Goal: Task Accomplishment & Management: Complete application form

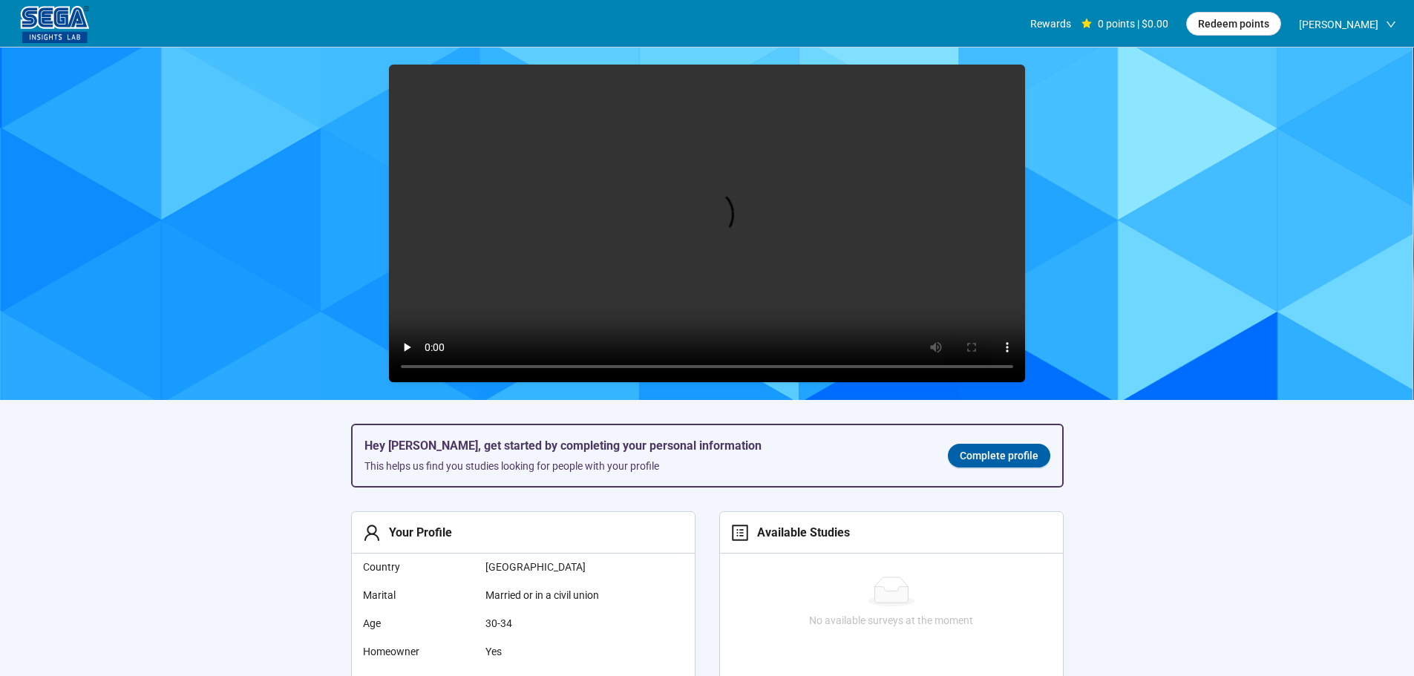
scroll to position [1, 0]
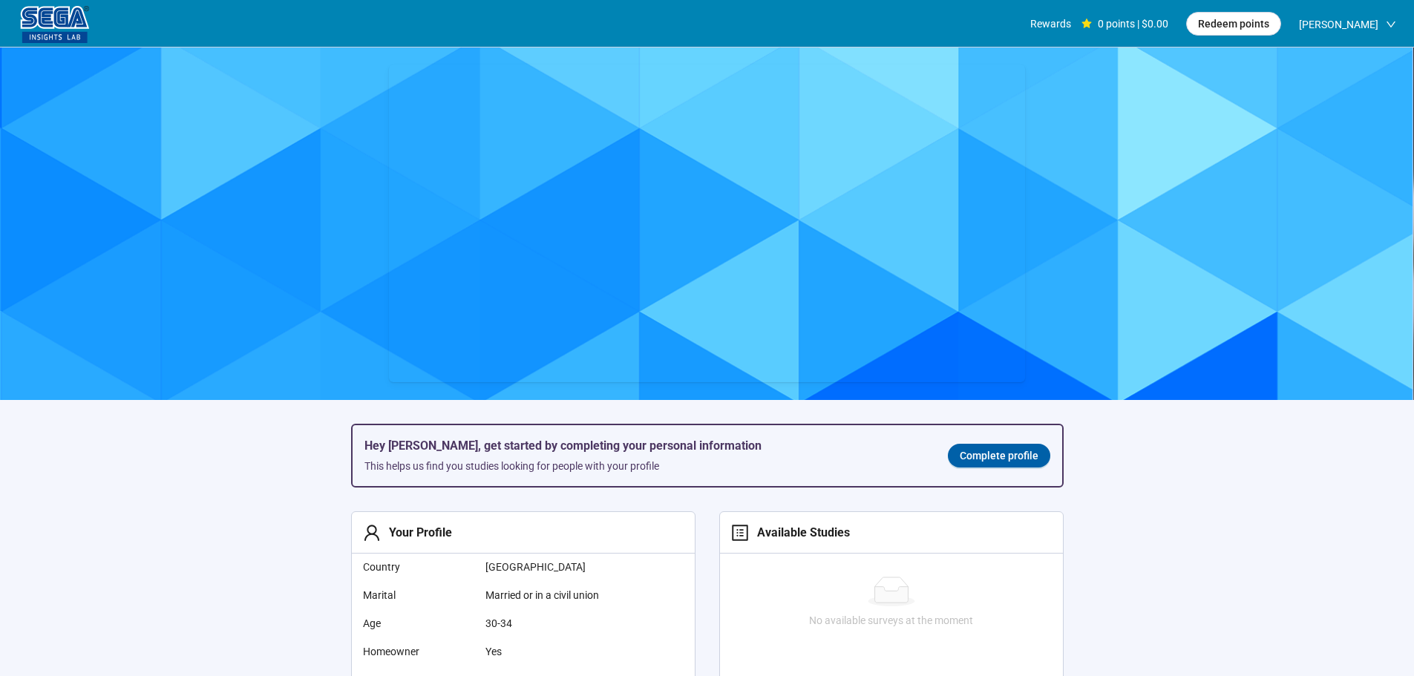
click at [972, 455] on span "Complete profile" at bounding box center [999, 456] width 79 height 16
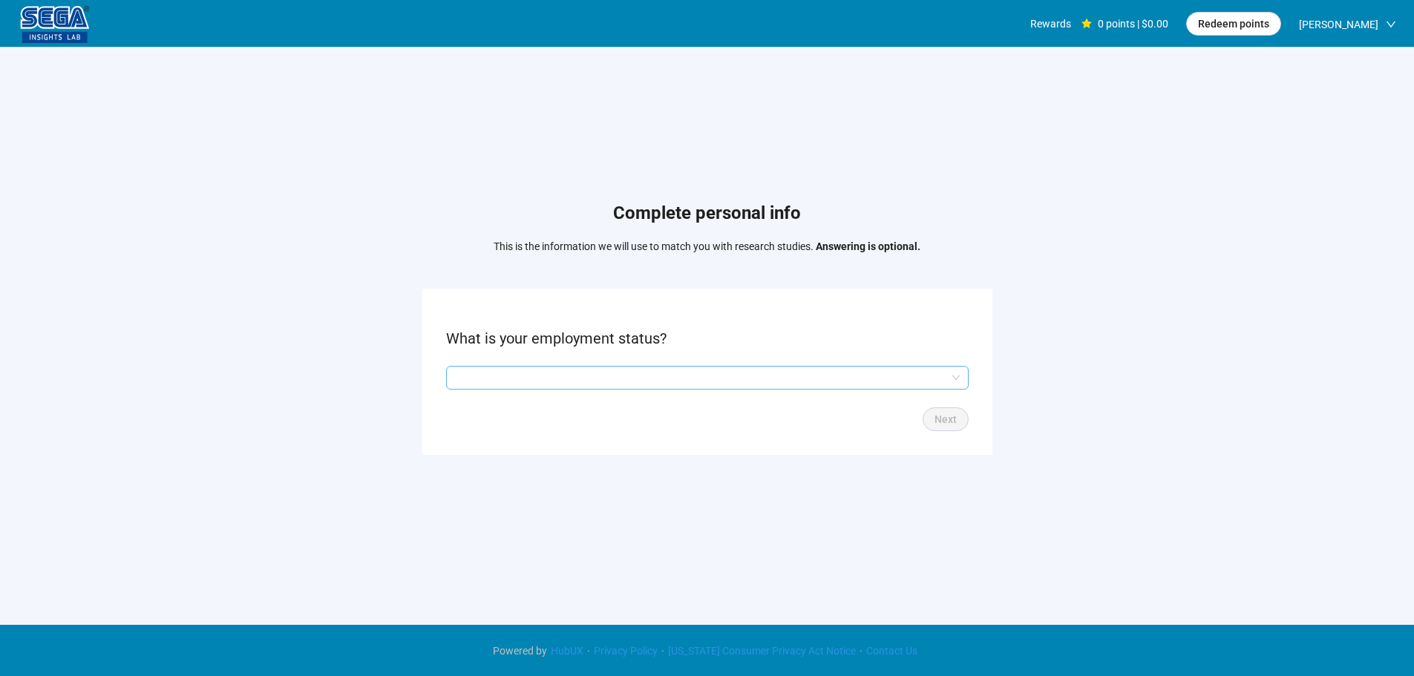
click at [560, 383] on input "search" at bounding box center [707, 378] width 505 height 22
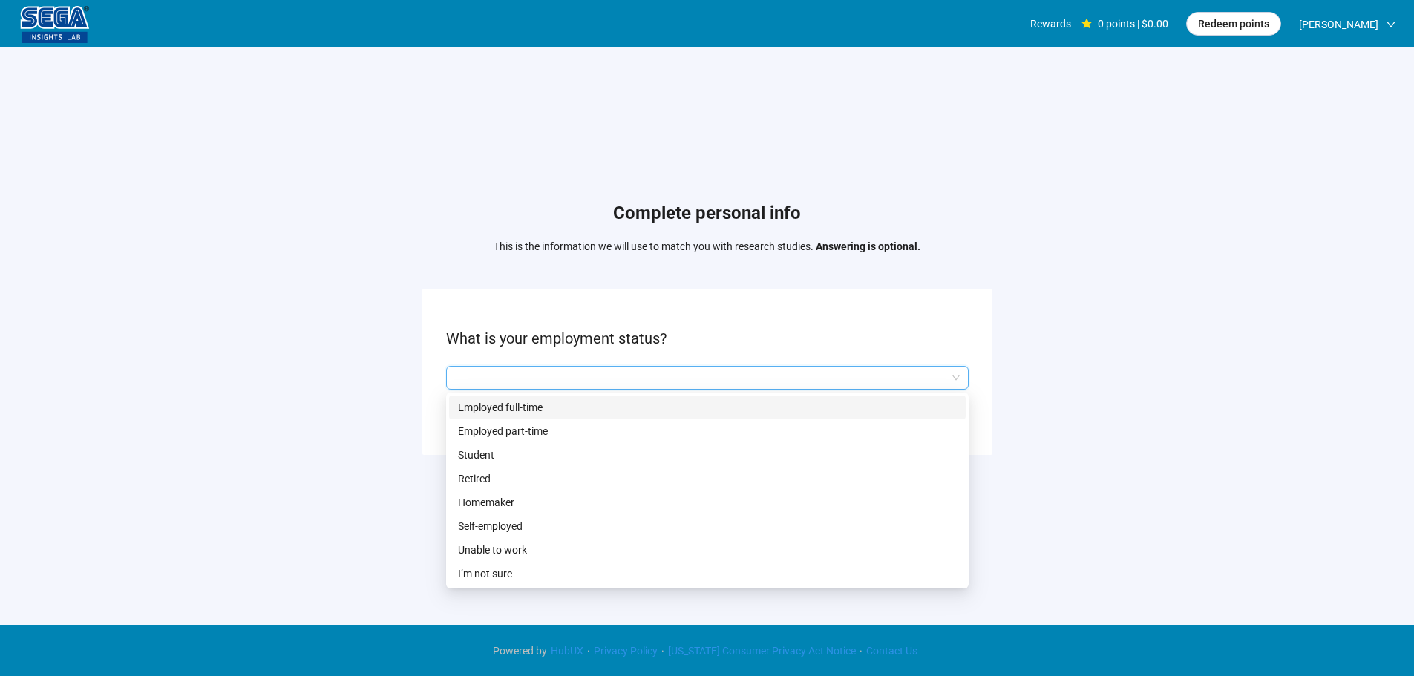
click at [540, 405] on p "Employed full-time" at bounding box center [707, 407] width 499 height 16
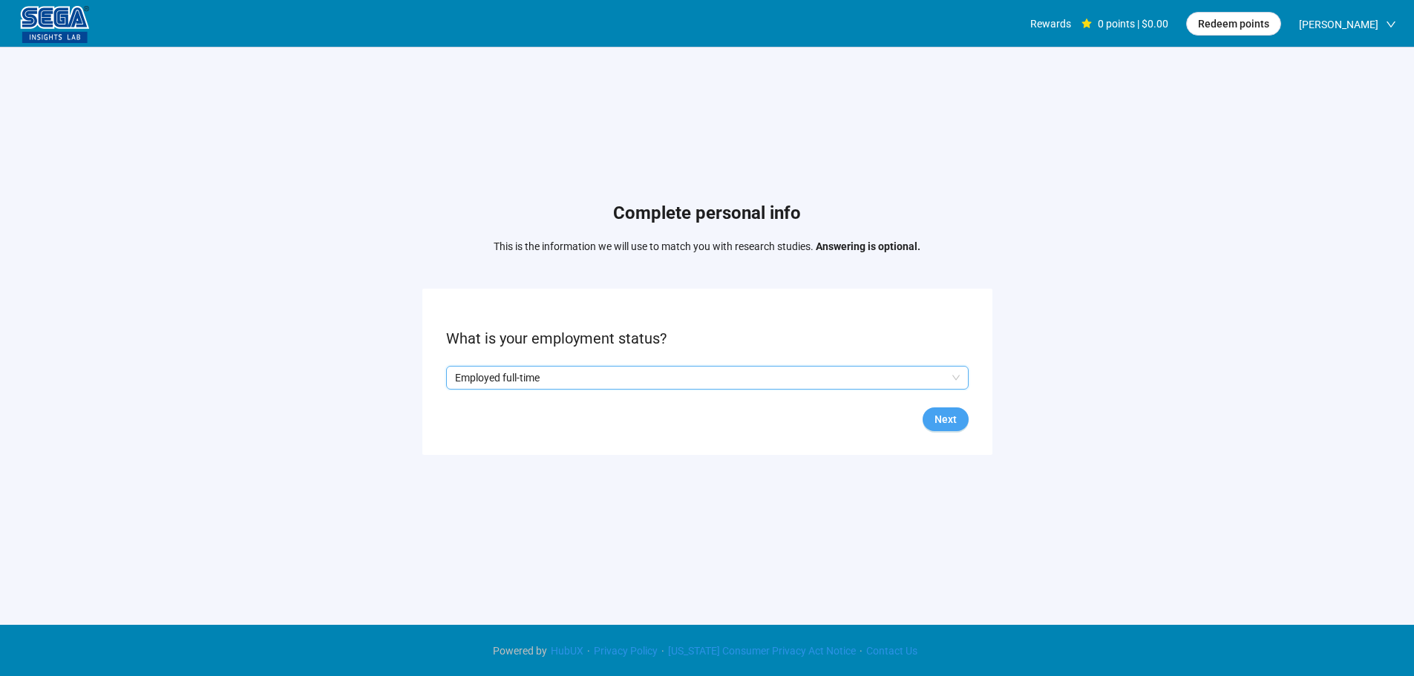
click at [951, 419] on span "Next" at bounding box center [946, 419] width 22 height 16
click at [553, 370] on input "search" at bounding box center [707, 378] width 505 height 22
click at [563, 374] on input "search" at bounding box center [707, 378] width 505 height 22
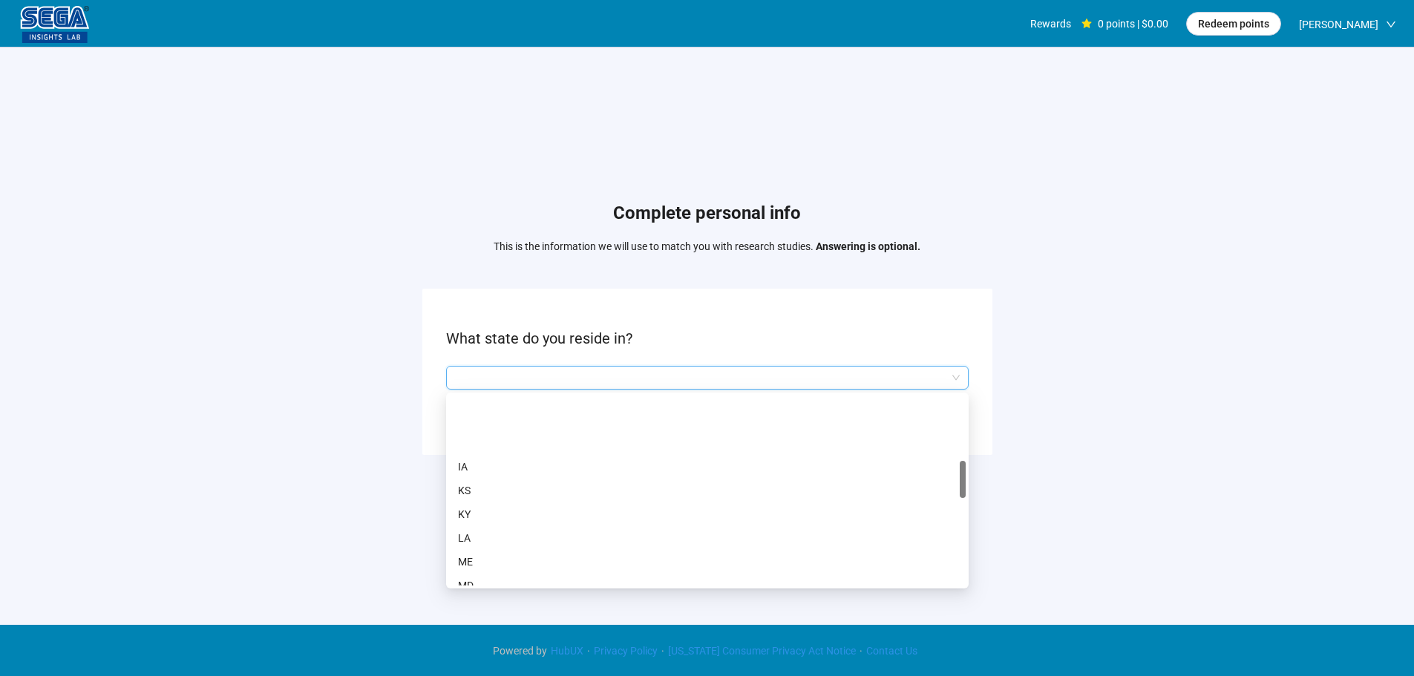
scroll to position [371, 0]
click at [483, 534] on p "MA" at bounding box center [707, 535] width 499 height 16
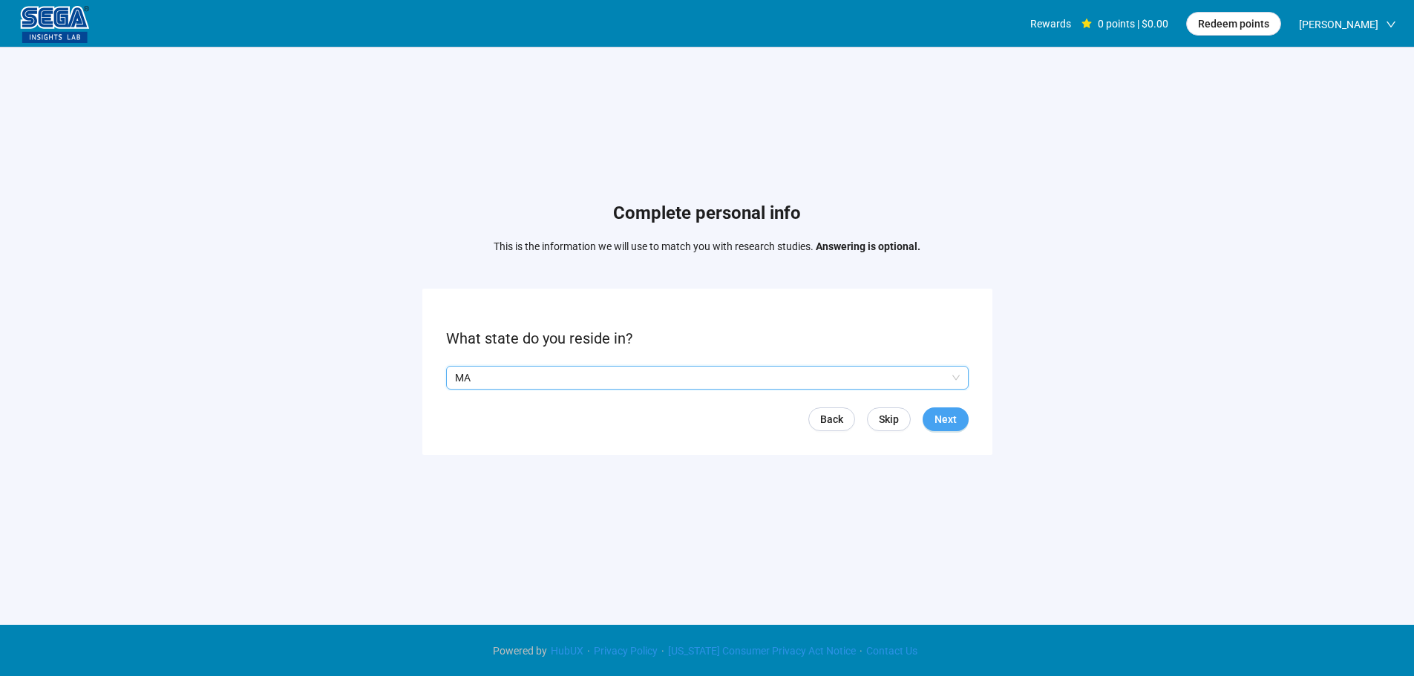
click at [932, 415] on button "Next" at bounding box center [946, 420] width 46 height 24
click at [508, 370] on input "search" at bounding box center [707, 378] width 505 height 22
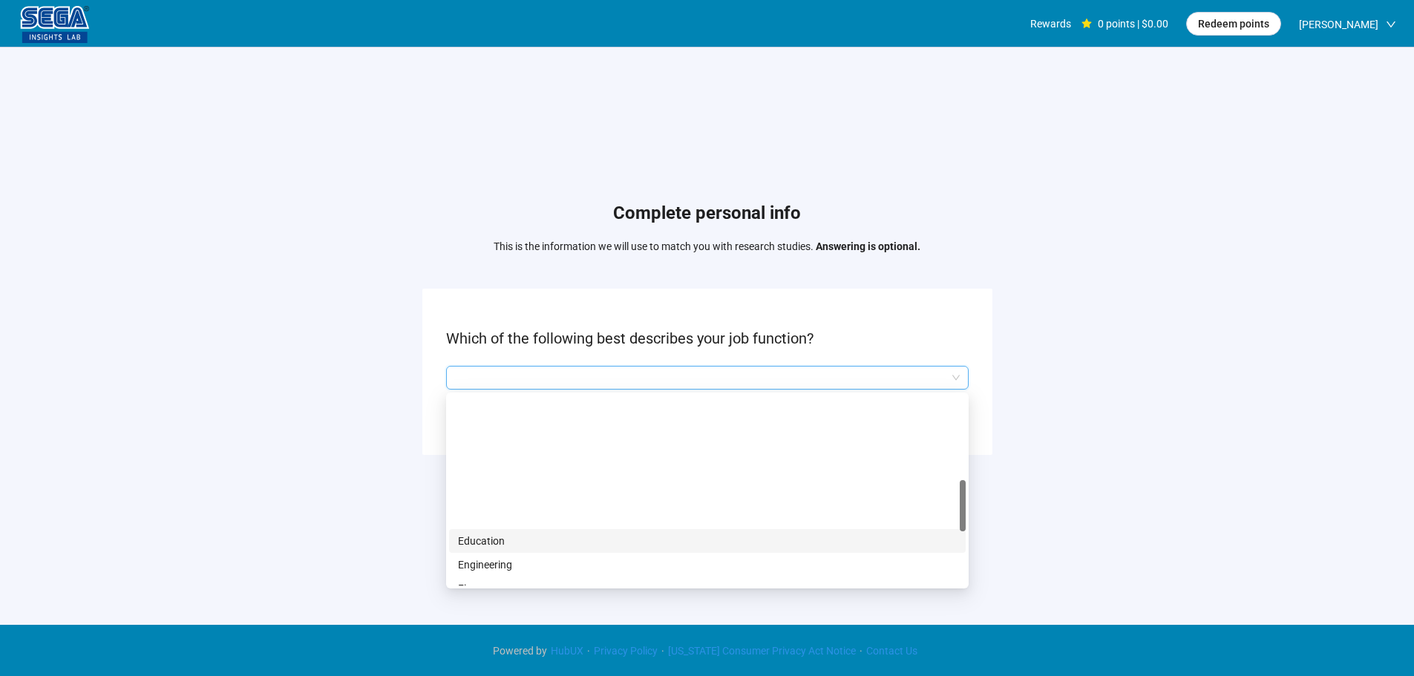
scroll to position [371, 0]
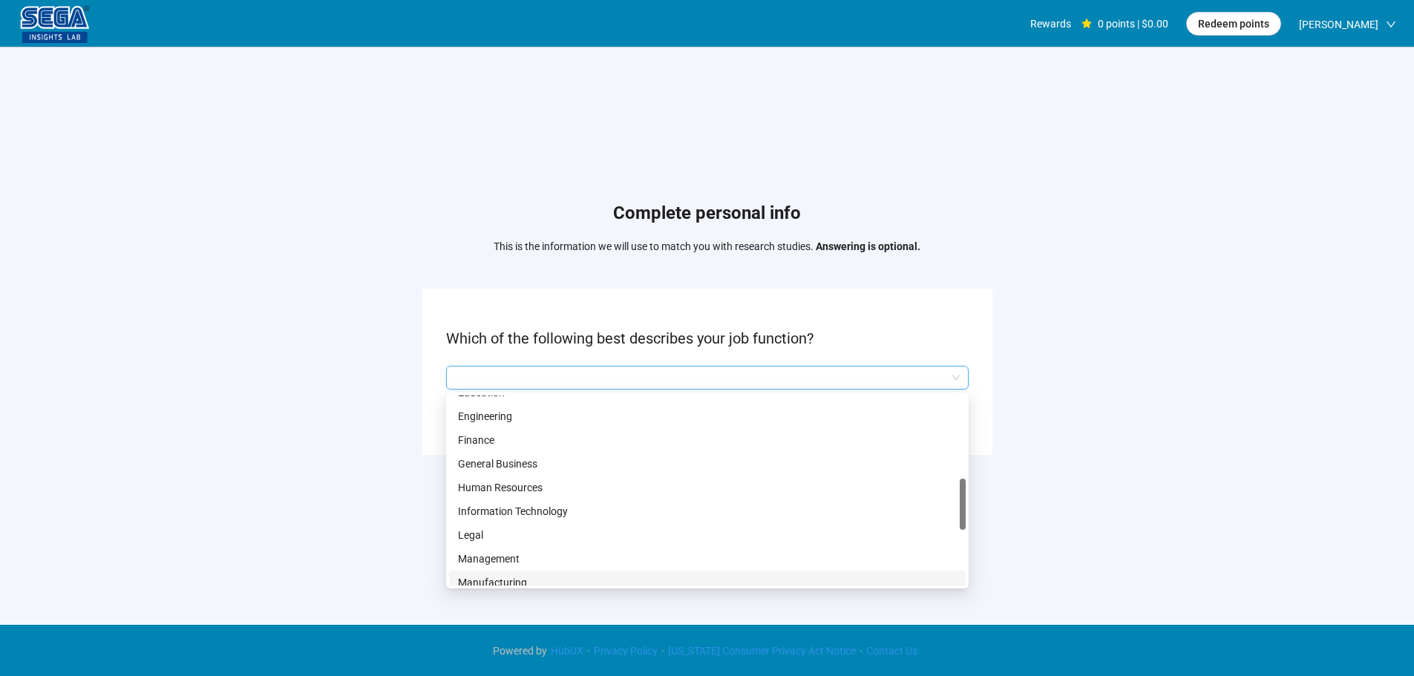
click at [518, 575] on p "Manufacturing" at bounding box center [707, 583] width 499 height 16
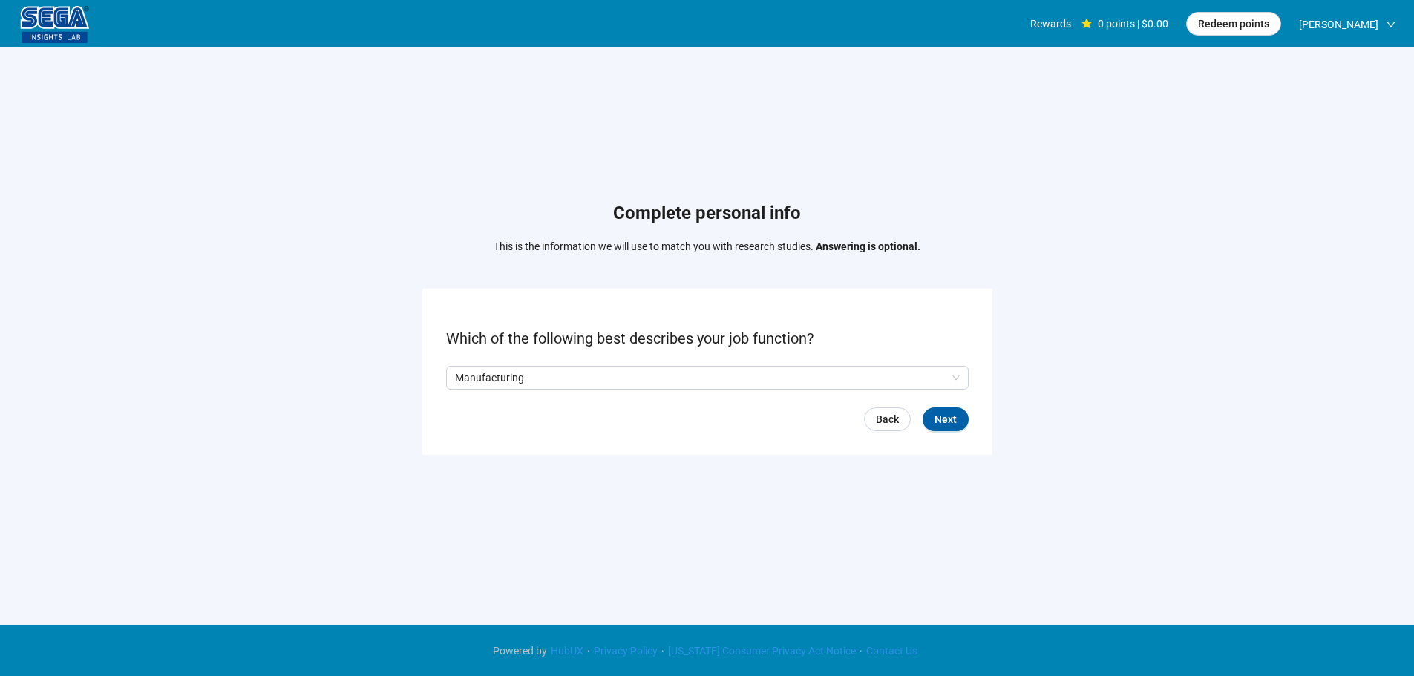
click at [955, 432] on form "Which of the following best describes your job function? Manufacturing Q2hhcmFj…" at bounding box center [707, 372] width 570 height 166
click at [949, 421] on span "Next" at bounding box center [946, 419] width 22 height 16
click at [523, 376] on input "search" at bounding box center [707, 378] width 505 height 22
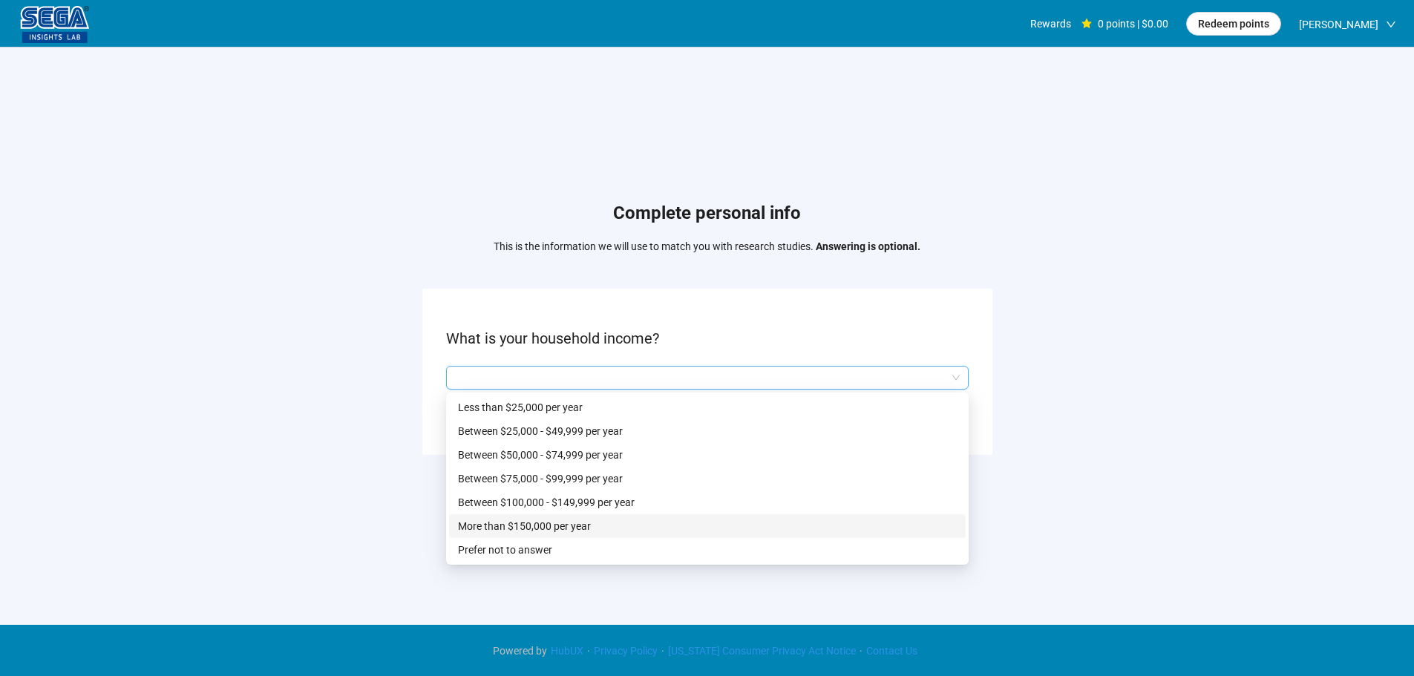
click at [592, 499] on p "Between $100,000 - $149,999 per year" at bounding box center [707, 502] width 499 height 16
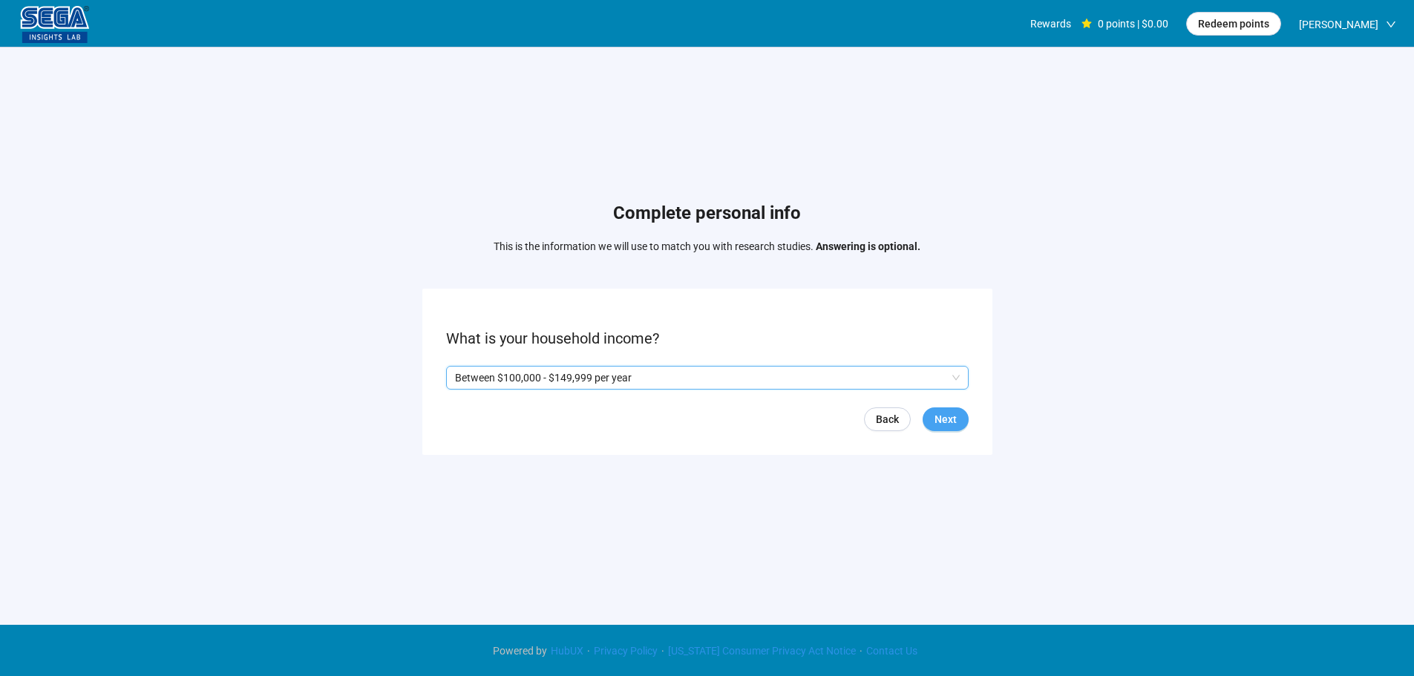
click at [949, 425] on span "Next" at bounding box center [946, 419] width 22 height 16
click at [463, 372] on p "Yes" at bounding box center [469, 378] width 16 height 16
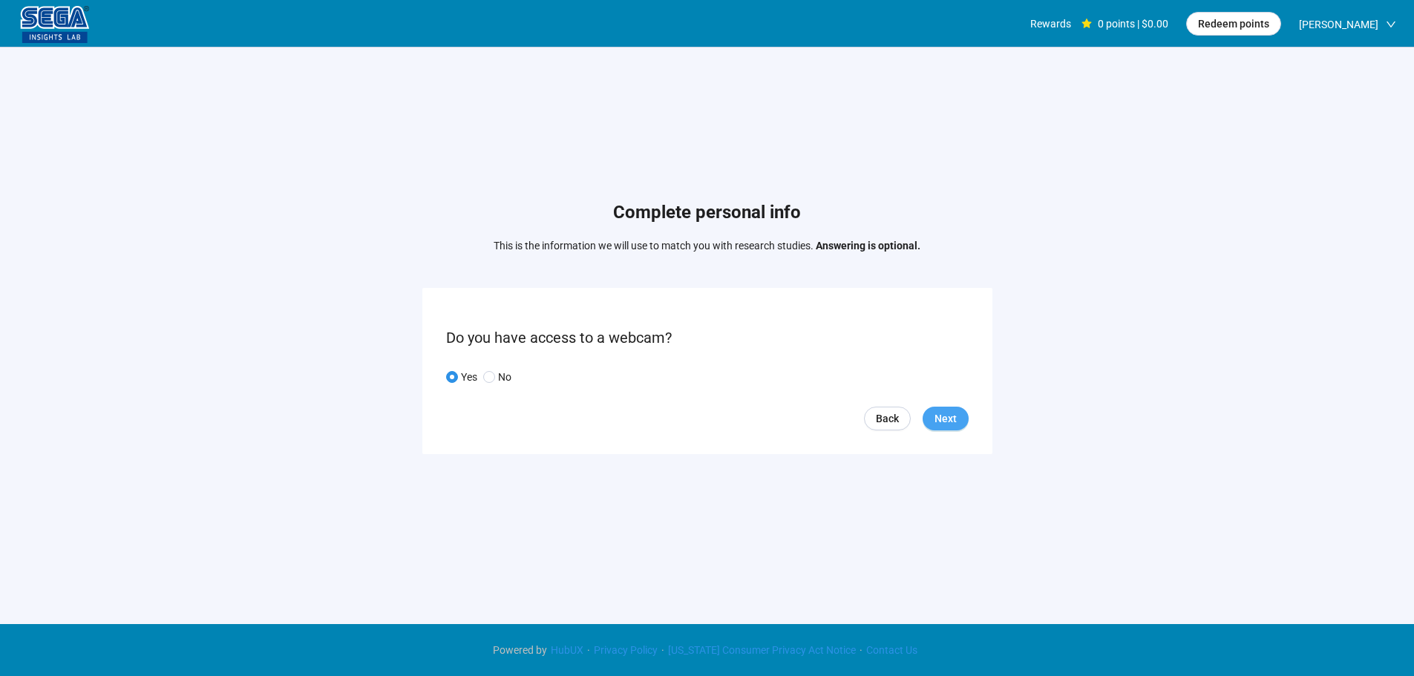
click at [952, 415] on span "Next" at bounding box center [946, 418] width 22 height 16
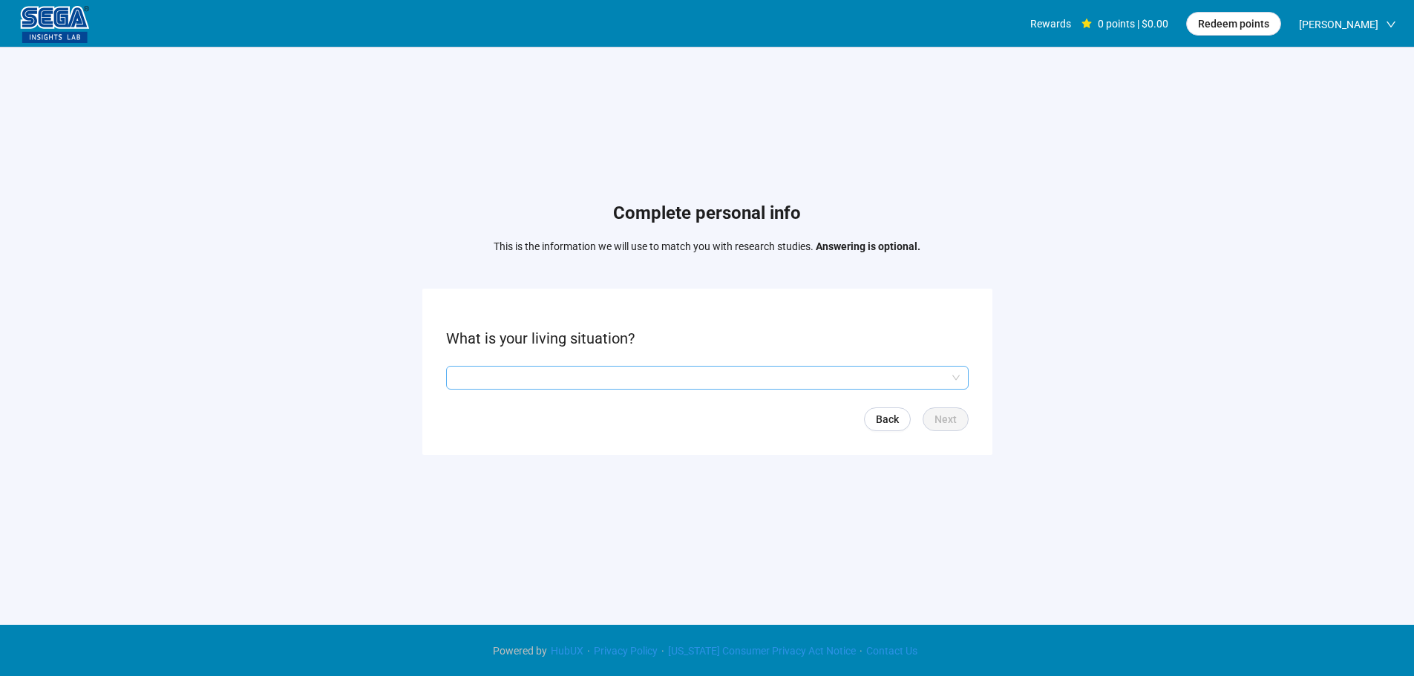
scroll to position [1, 0]
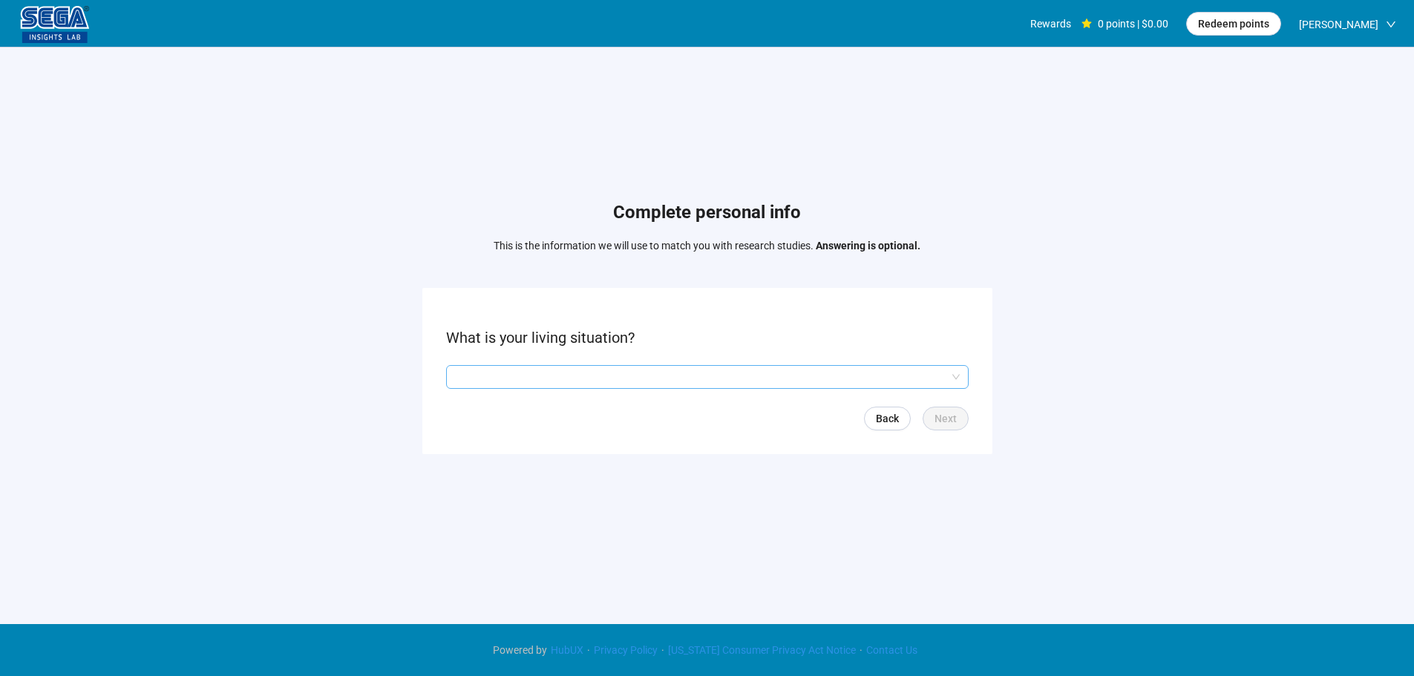
click at [479, 370] on input "search" at bounding box center [707, 377] width 505 height 22
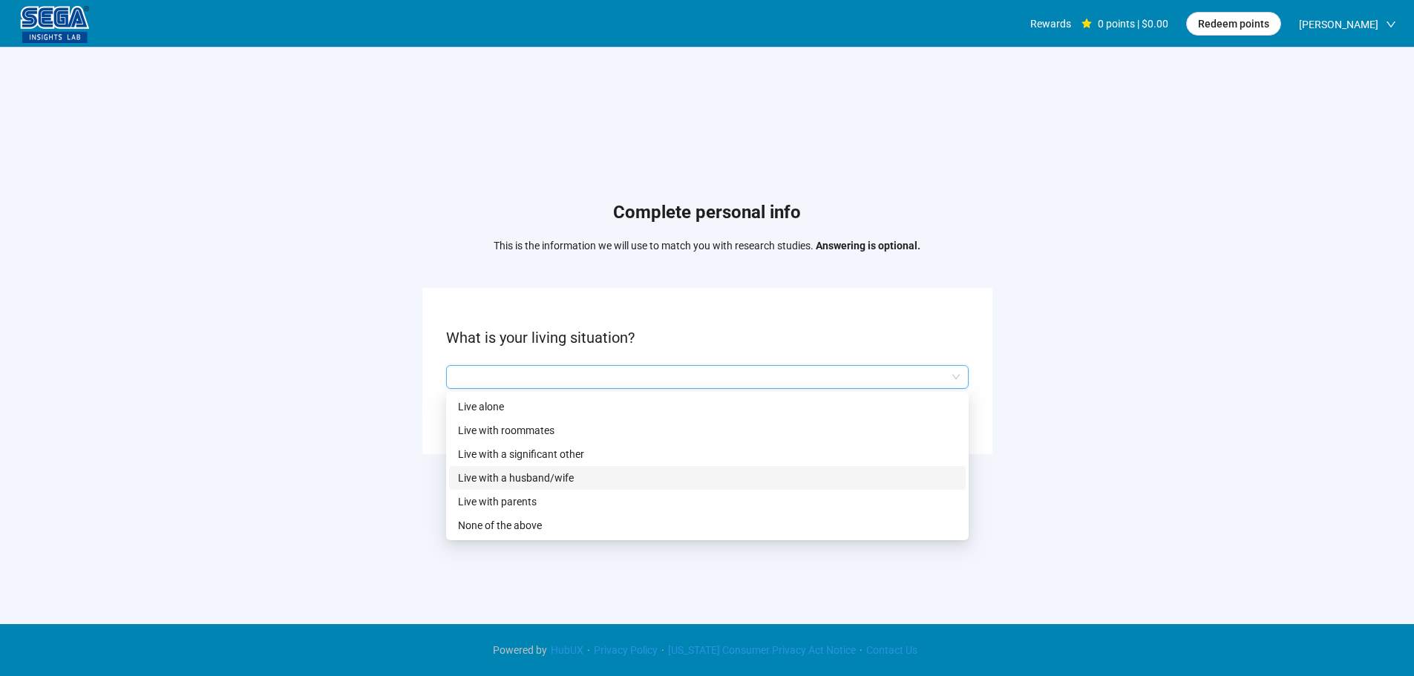
click at [555, 472] on p "Live with a husband/wife" at bounding box center [707, 478] width 499 height 16
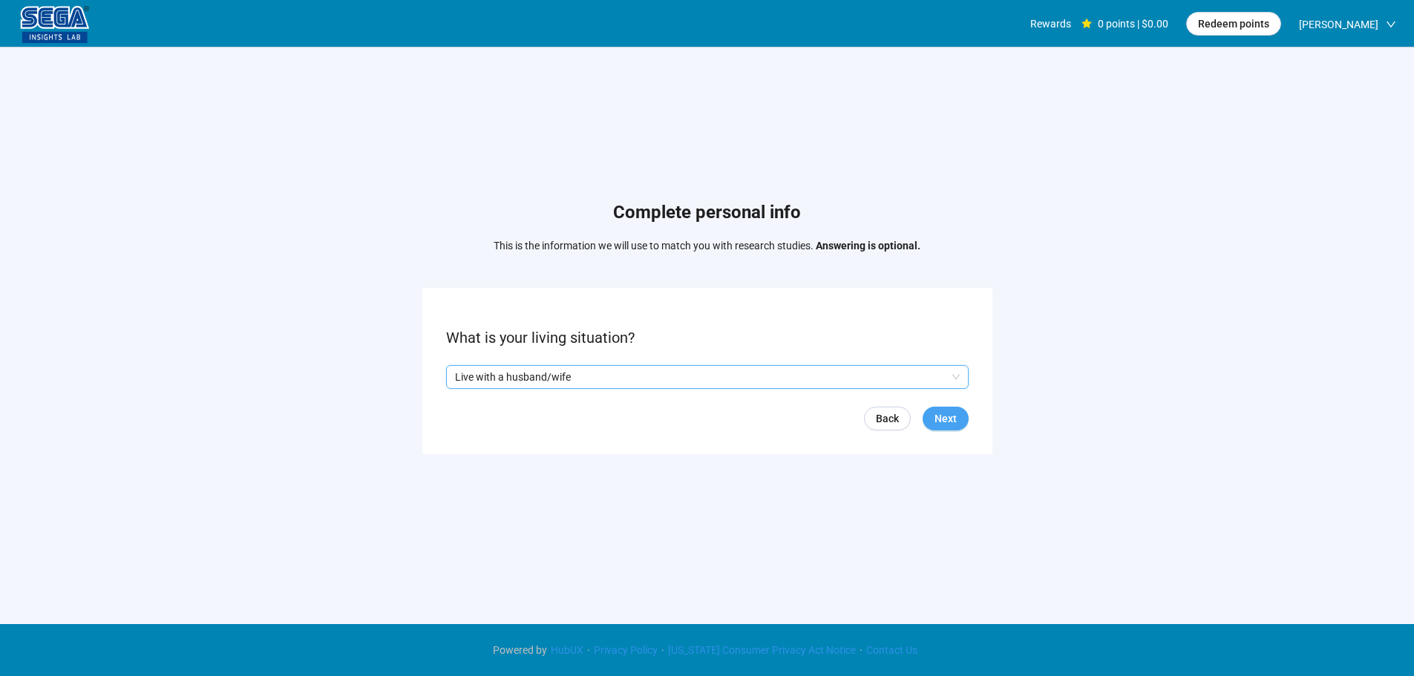
click at [940, 427] on button "Next" at bounding box center [946, 419] width 46 height 24
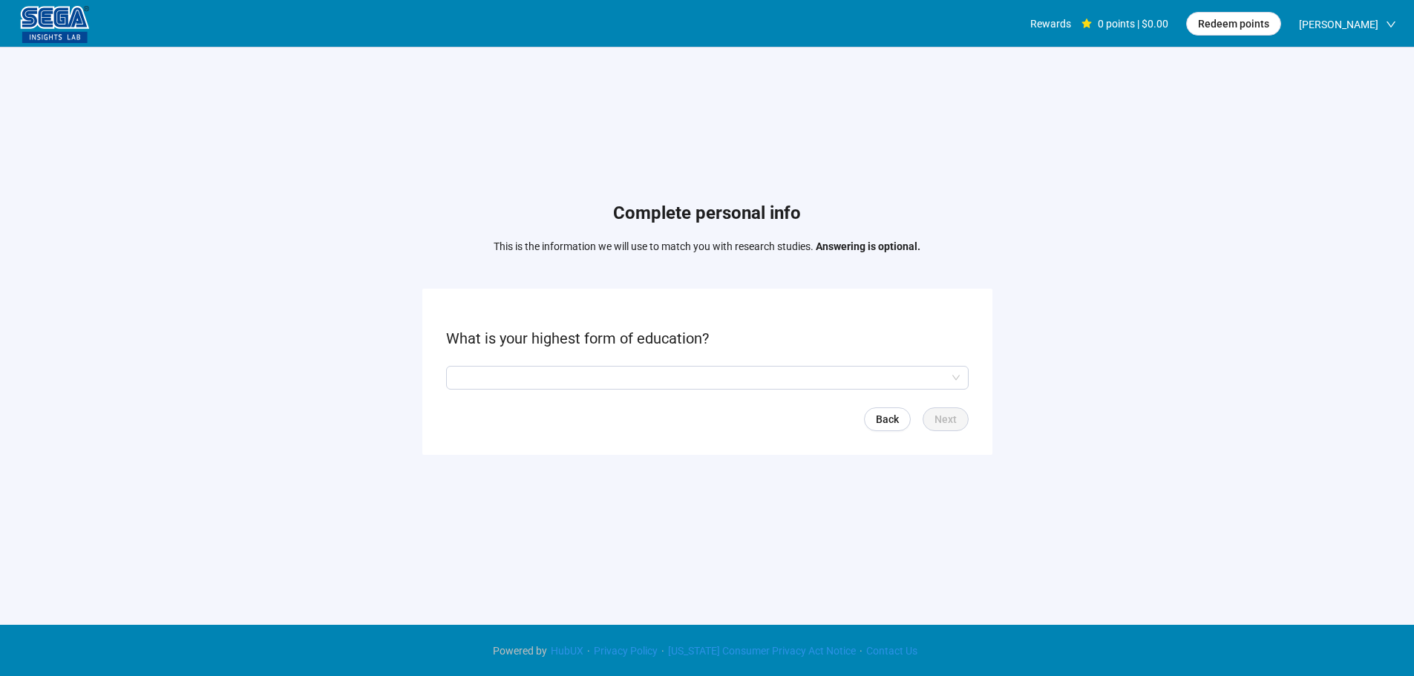
click at [520, 364] on form "What is your highest form of education? Back Next" at bounding box center [707, 372] width 570 height 166
click at [556, 377] on input "search" at bounding box center [707, 378] width 505 height 22
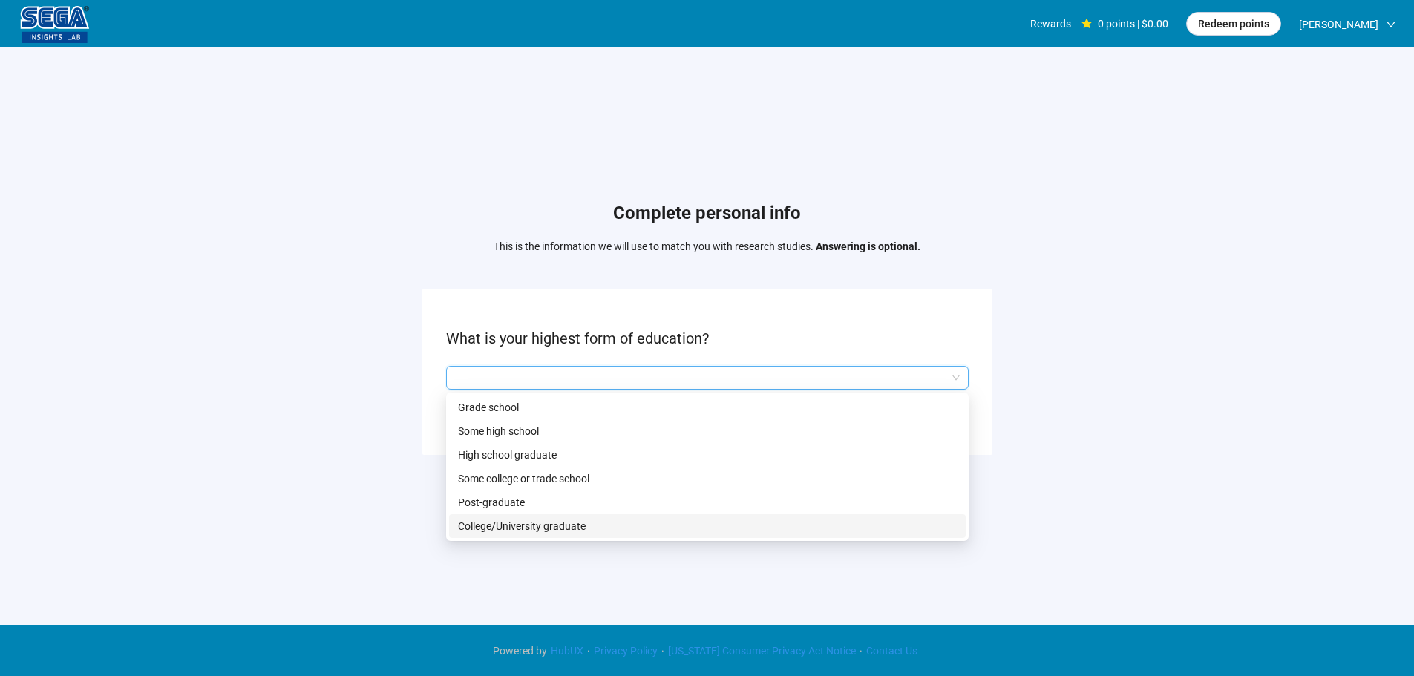
click at [575, 526] on p "College/University graduate" at bounding box center [707, 526] width 499 height 16
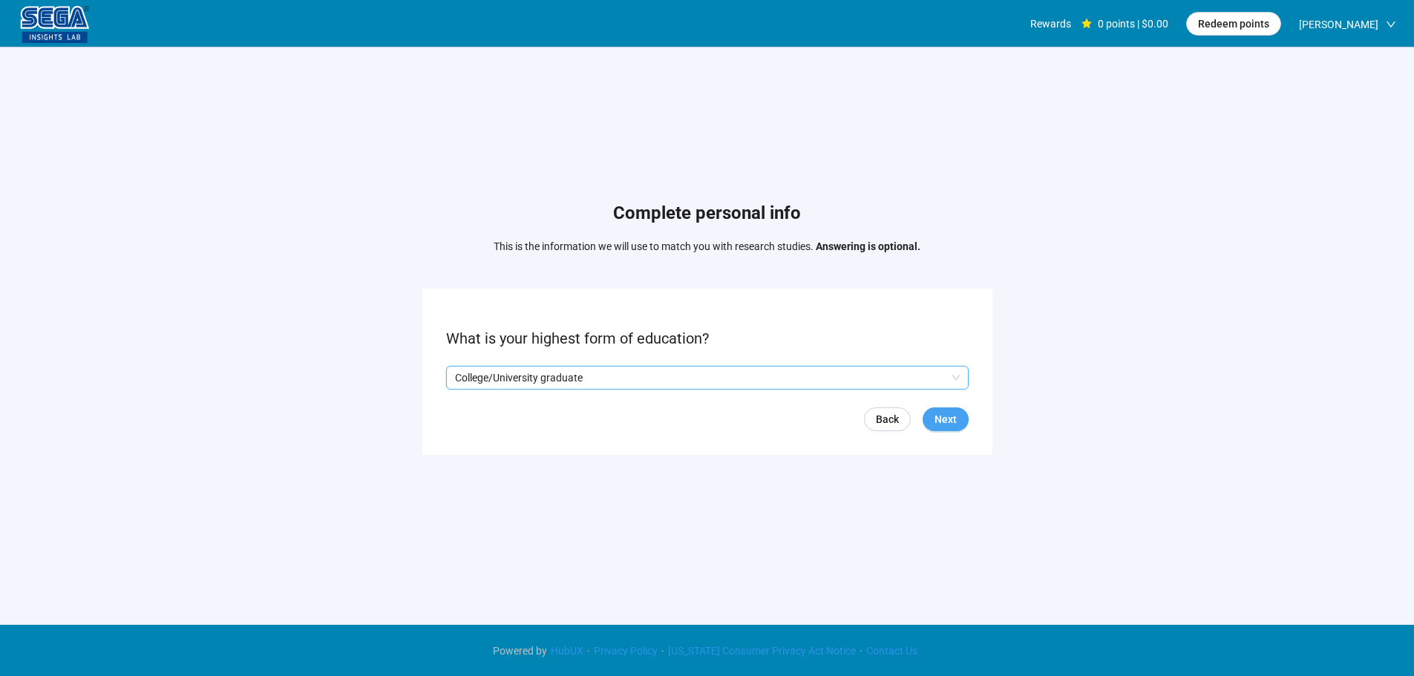
click at [955, 419] on span "Next" at bounding box center [946, 419] width 22 height 16
click at [526, 376] on input "search" at bounding box center [707, 378] width 505 height 22
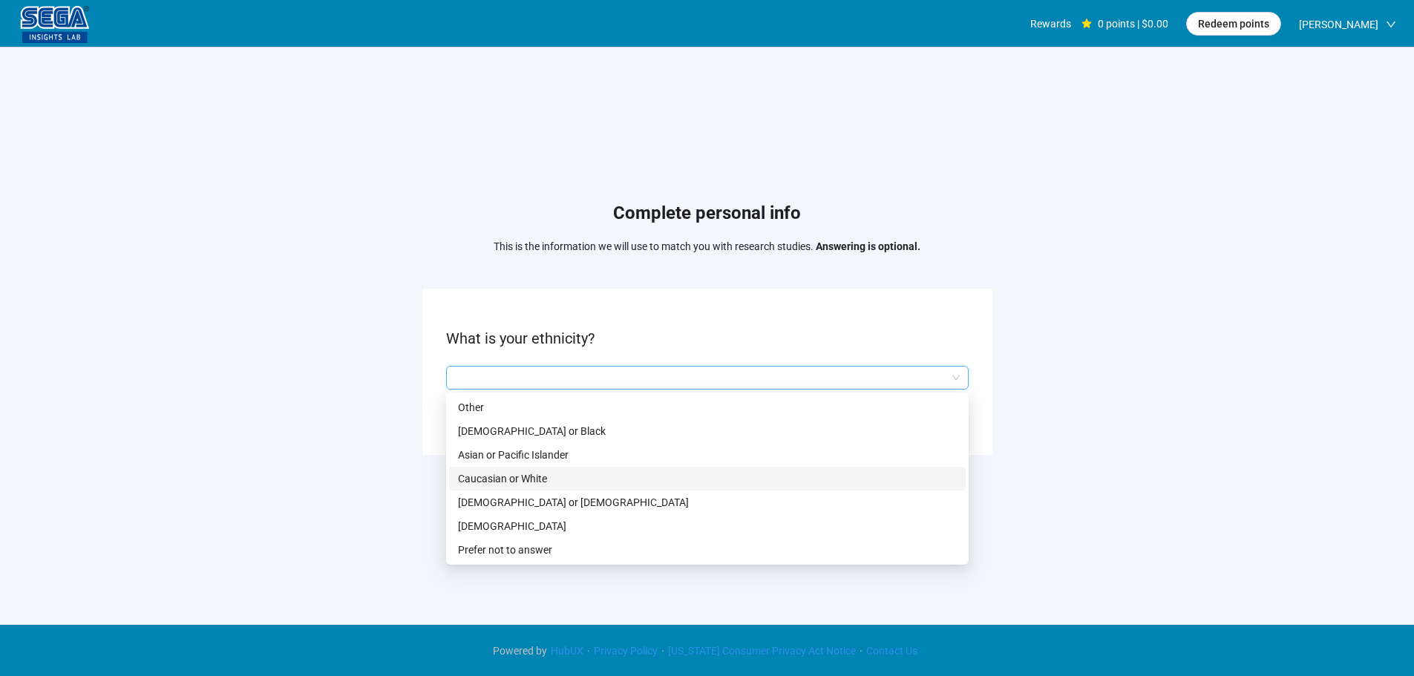
click at [538, 478] on p "Caucasian or White" at bounding box center [707, 479] width 499 height 16
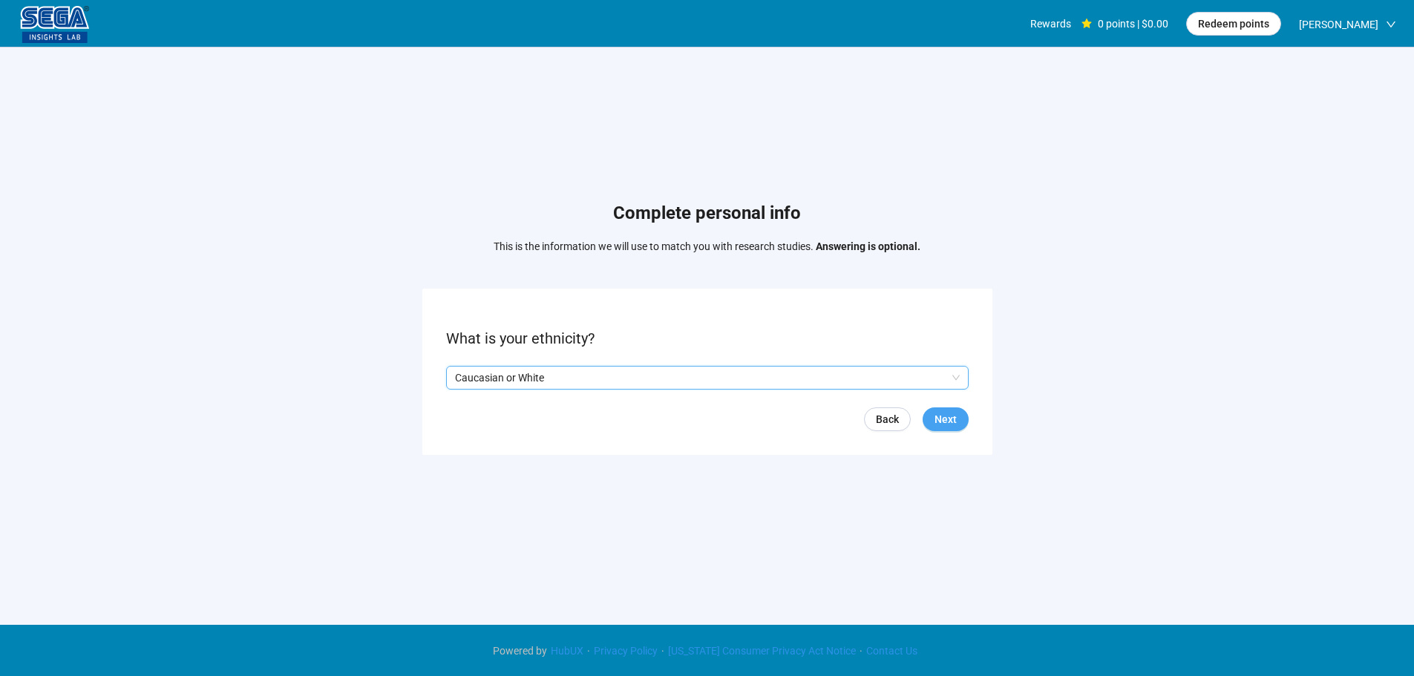
click at [935, 416] on span "Next" at bounding box center [946, 419] width 22 height 16
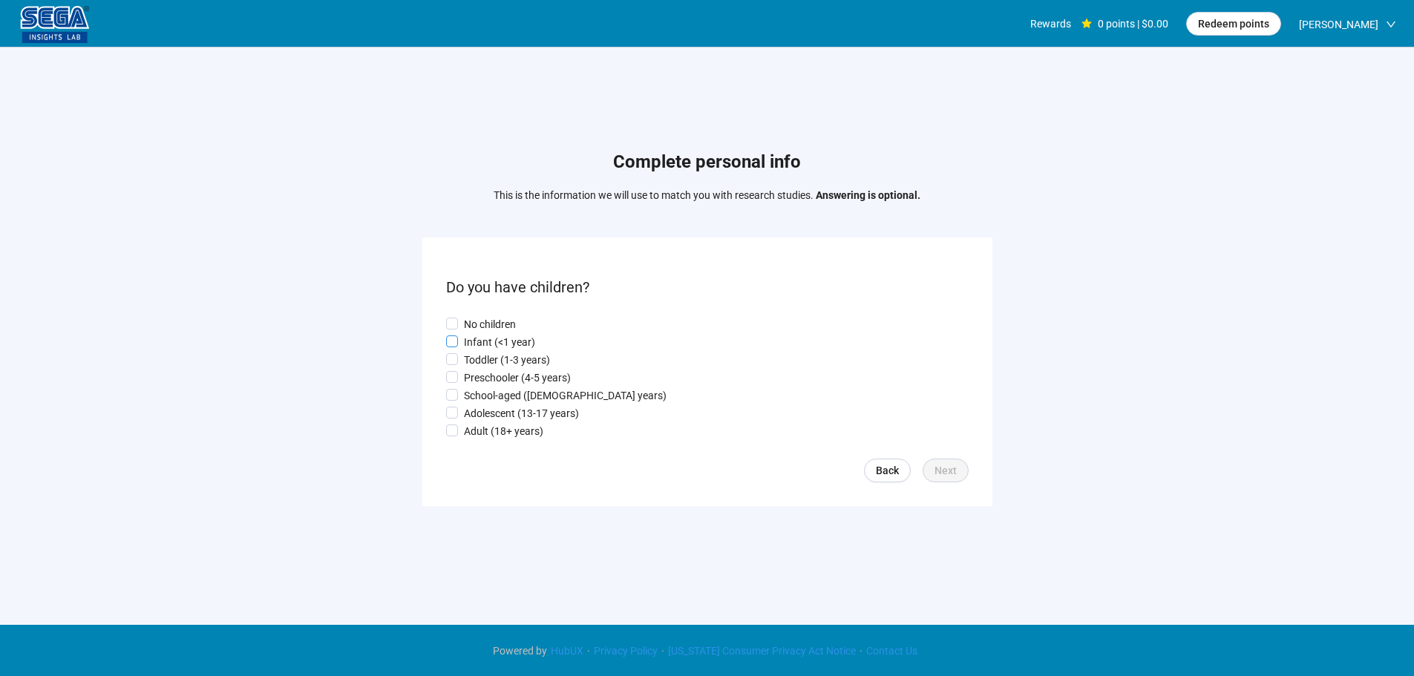
click at [481, 343] on p "Infant (<1 year)" at bounding box center [499, 342] width 71 height 16
click at [481, 361] on p "Toddler (1-3 years)" at bounding box center [507, 360] width 86 height 16
click at [936, 464] on button "Next" at bounding box center [946, 471] width 46 height 24
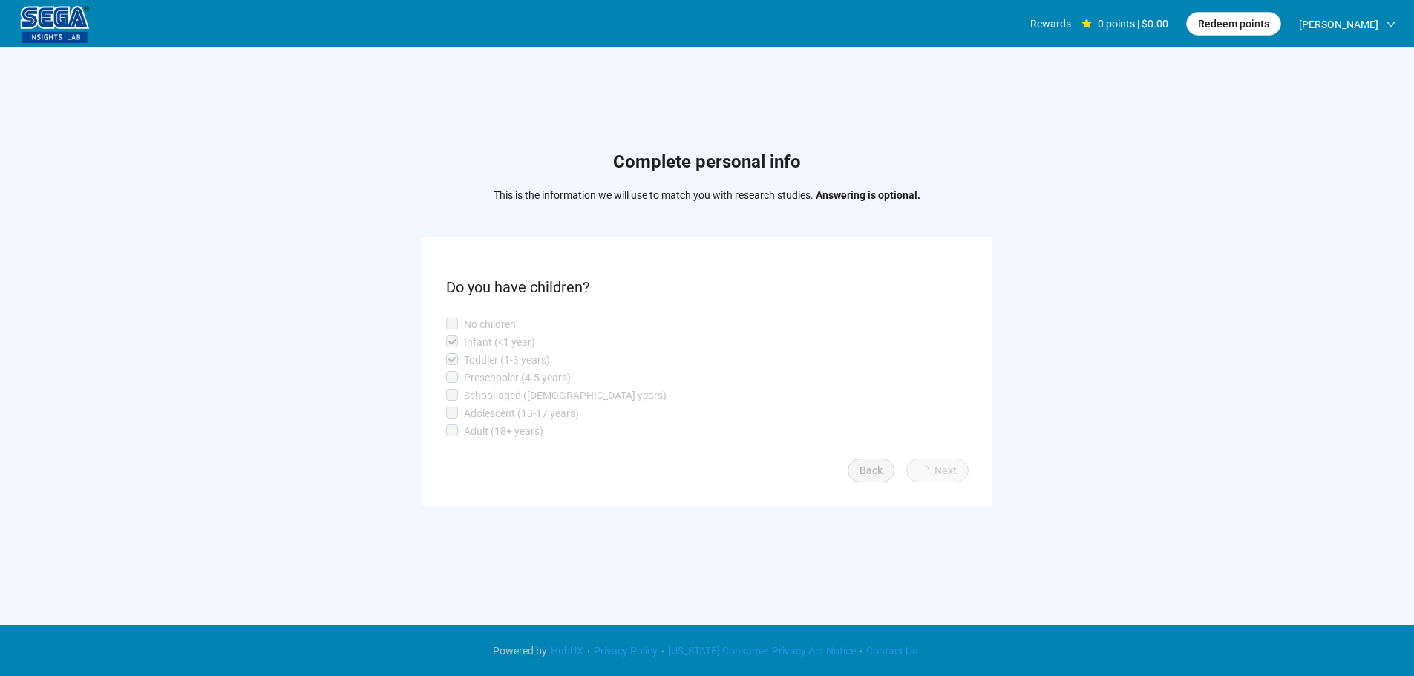
scroll to position [1, 0]
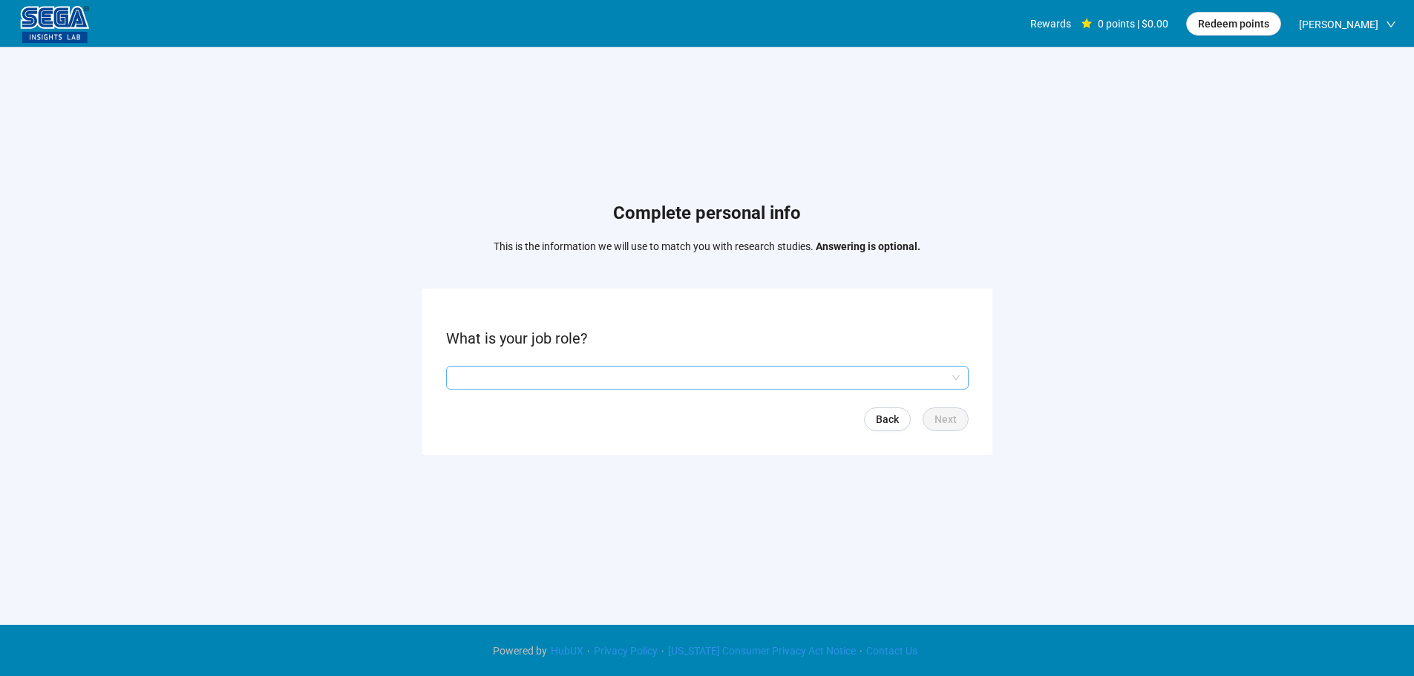
click at [543, 371] on input "search" at bounding box center [707, 378] width 505 height 22
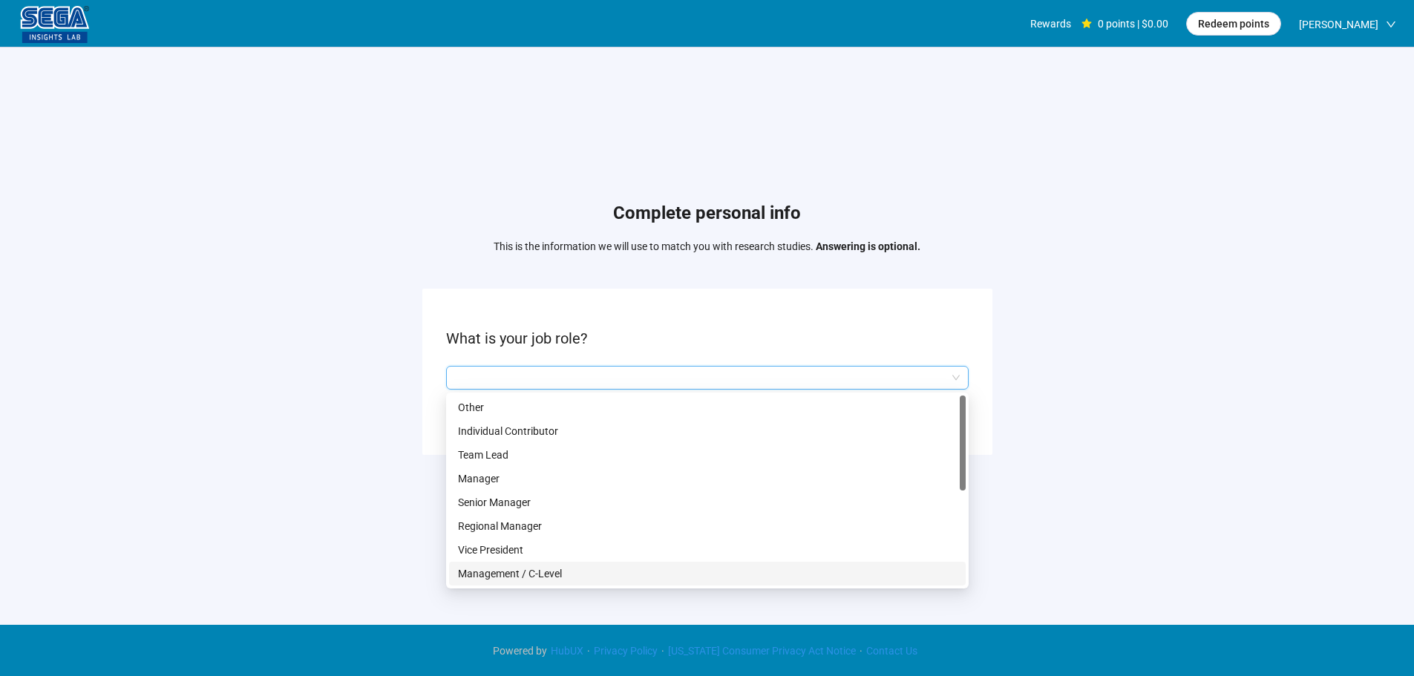
click at [538, 573] on p "Management / C-Level" at bounding box center [707, 574] width 499 height 16
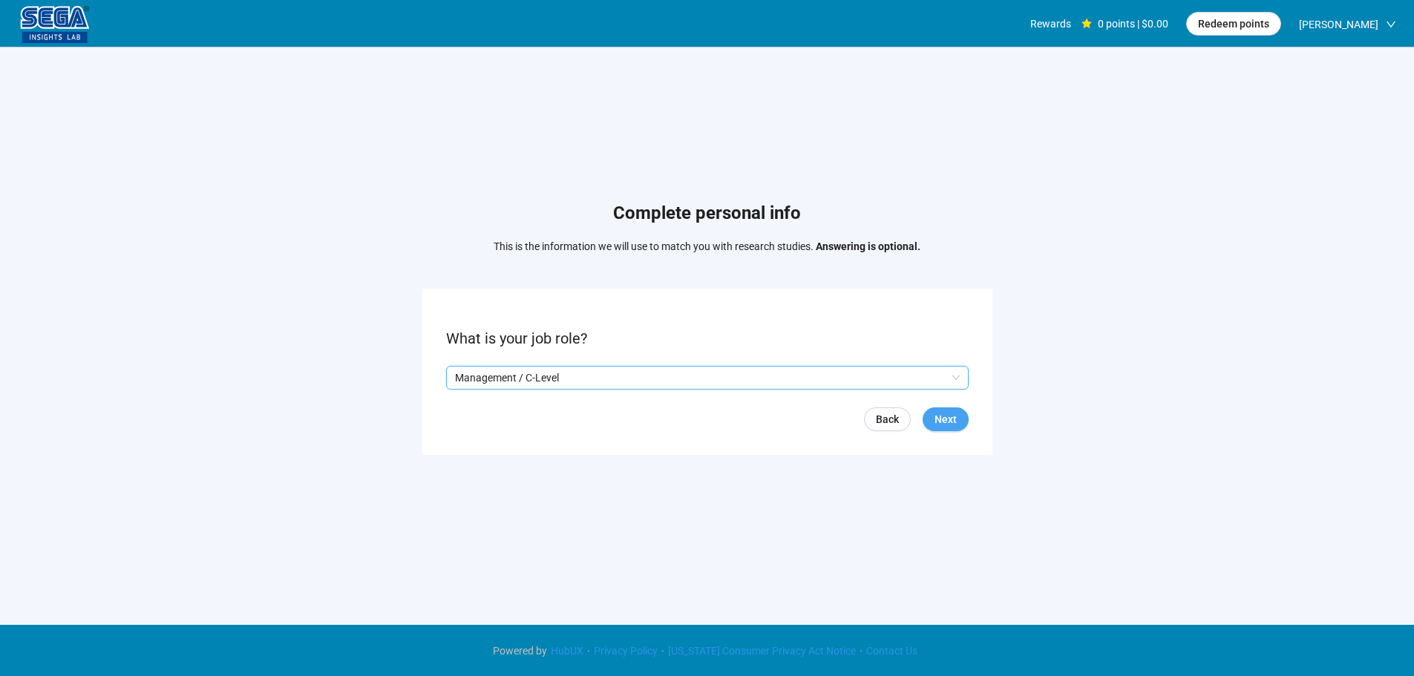
click at [940, 427] on span "Next" at bounding box center [946, 419] width 22 height 16
click at [531, 373] on input "search" at bounding box center [707, 378] width 505 height 22
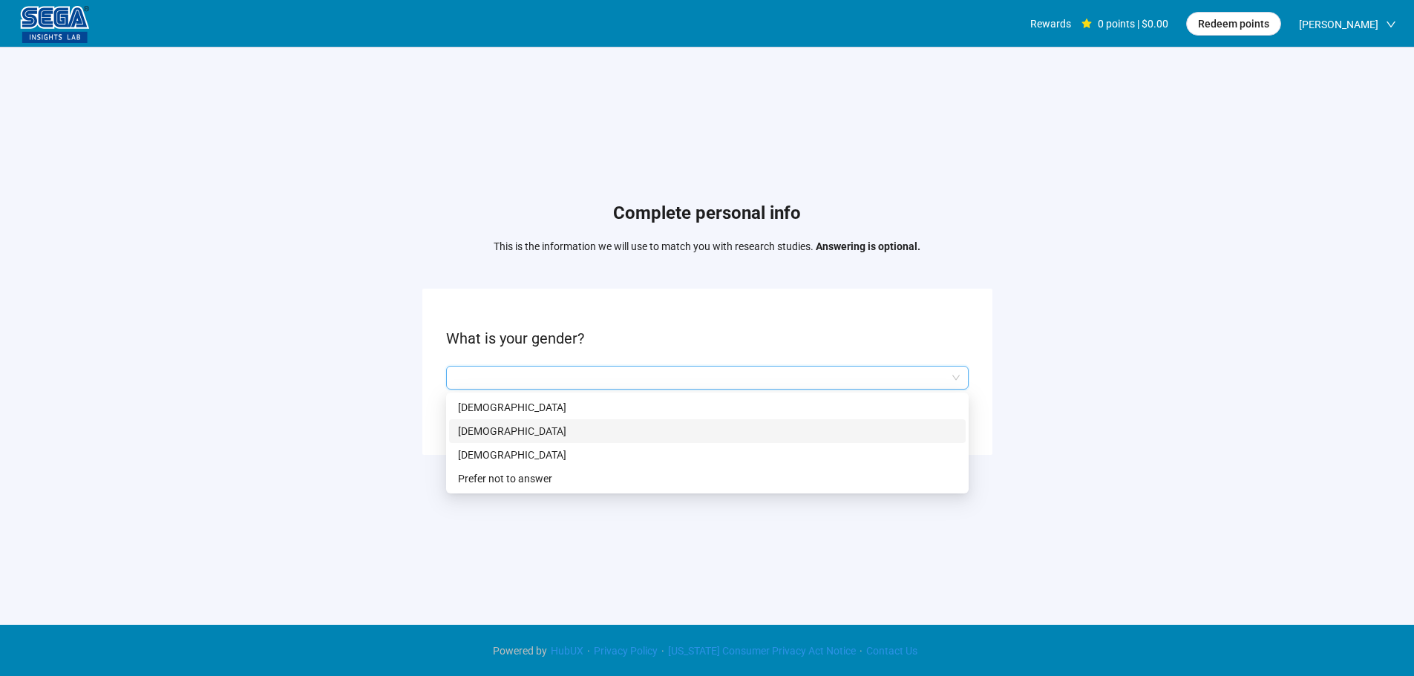
click at [468, 425] on p "[DEMOGRAPHIC_DATA]" at bounding box center [707, 431] width 499 height 16
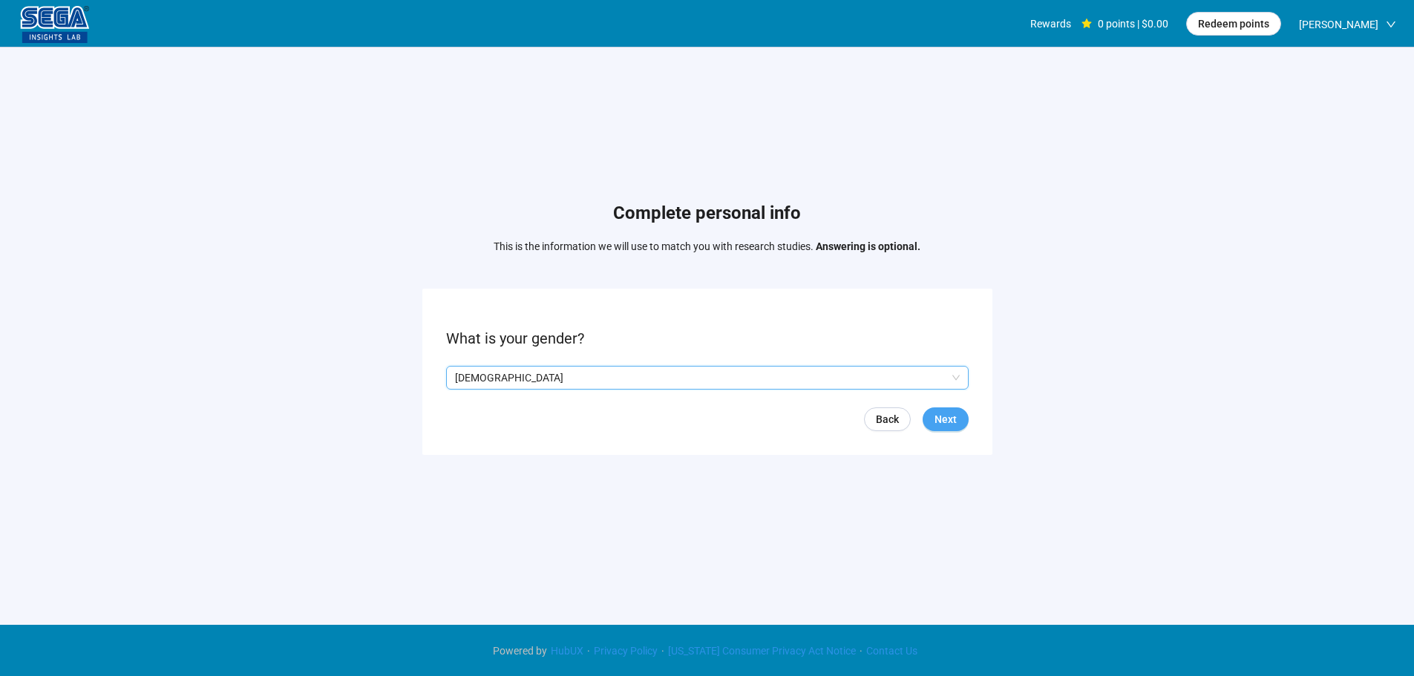
click at [954, 422] on span "Next" at bounding box center [946, 419] width 22 height 16
click at [467, 390] on form "Please enter your age. Back Next" at bounding box center [707, 372] width 570 height 166
click at [472, 382] on input at bounding box center [479, 378] width 65 height 22
click at [480, 378] on input at bounding box center [479, 378] width 65 height 22
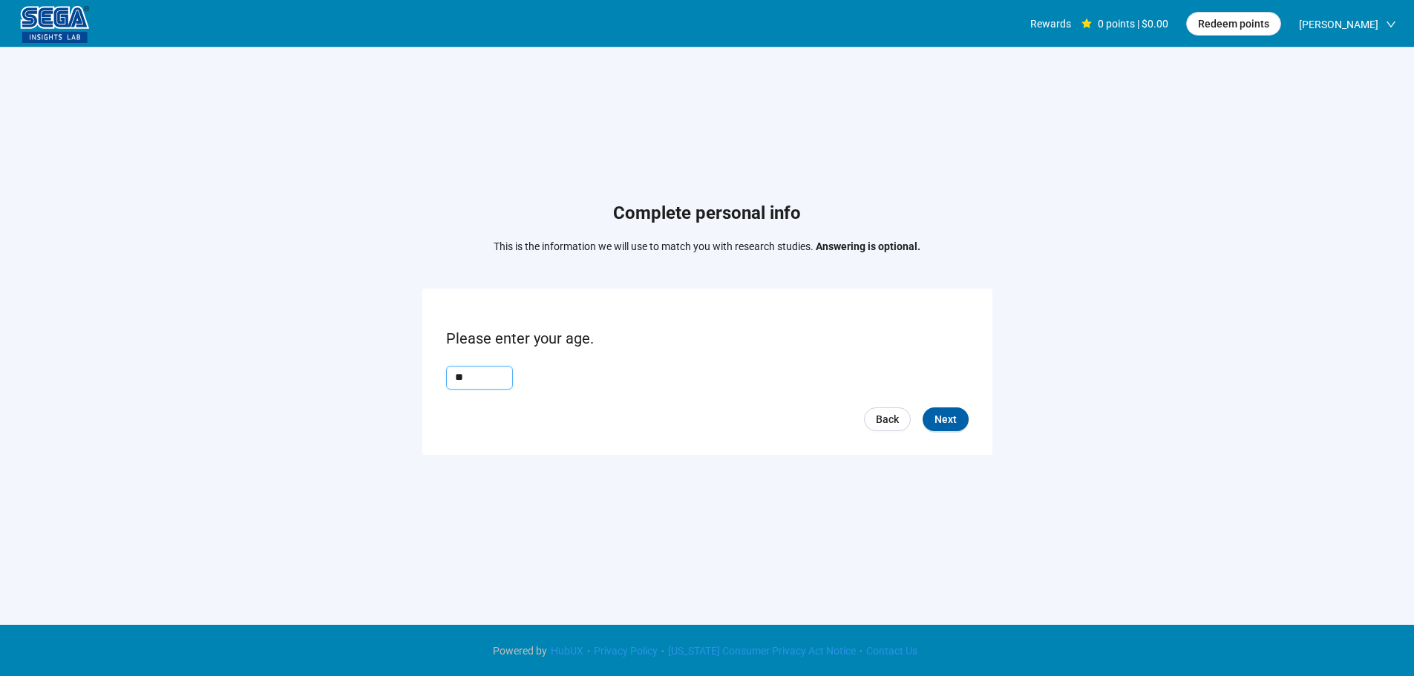
type input "**"
click at [960, 431] on form "Please enter your age. ** Back Next" at bounding box center [707, 372] width 570 height 166
click at [946, 425] on span "Next" at bounding box center [946, 419] width 22 height 16
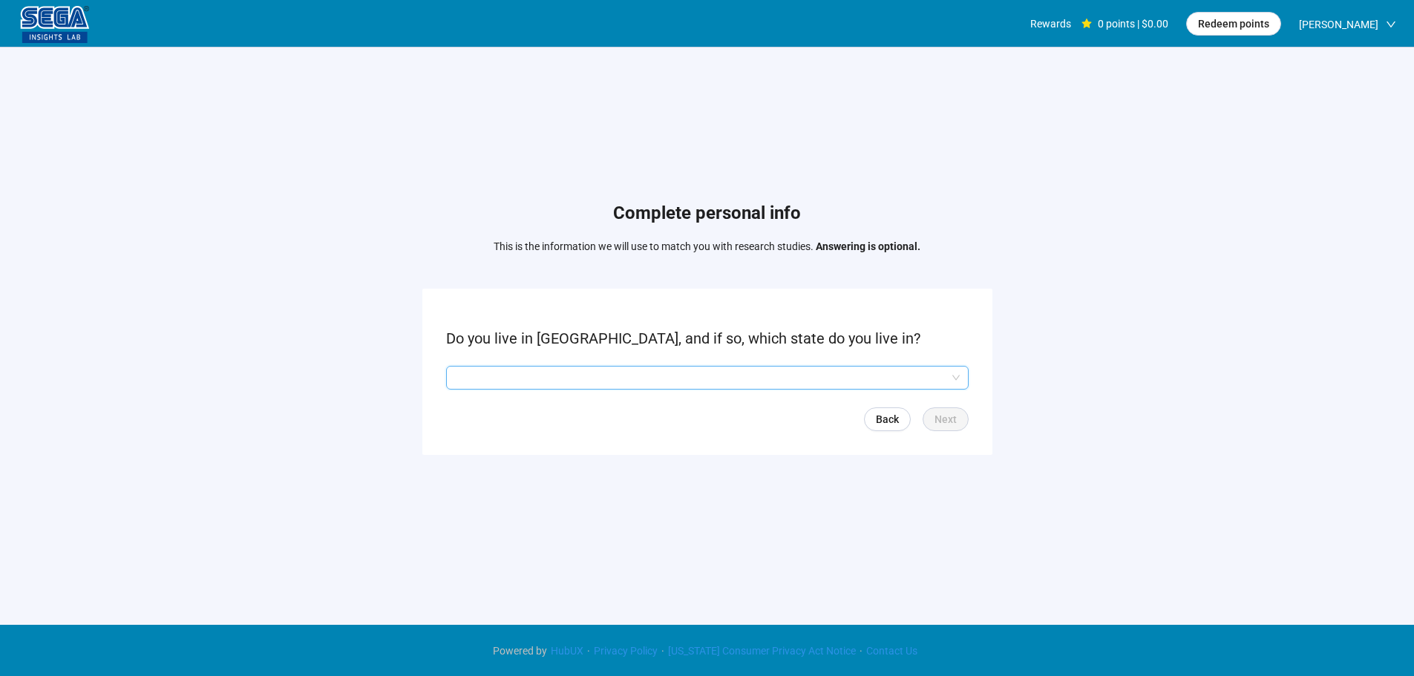
click at [540, 382] on input "search" at bounding box center [707, 378] width 505 height 22
drag, startPoint x: 525, startPoint y: 382, endPoint x: 526, endPoint y: 406, distance: 24.5
click at [525, 382] on input "search" at bounding box center [707, 378] width 505 height 22
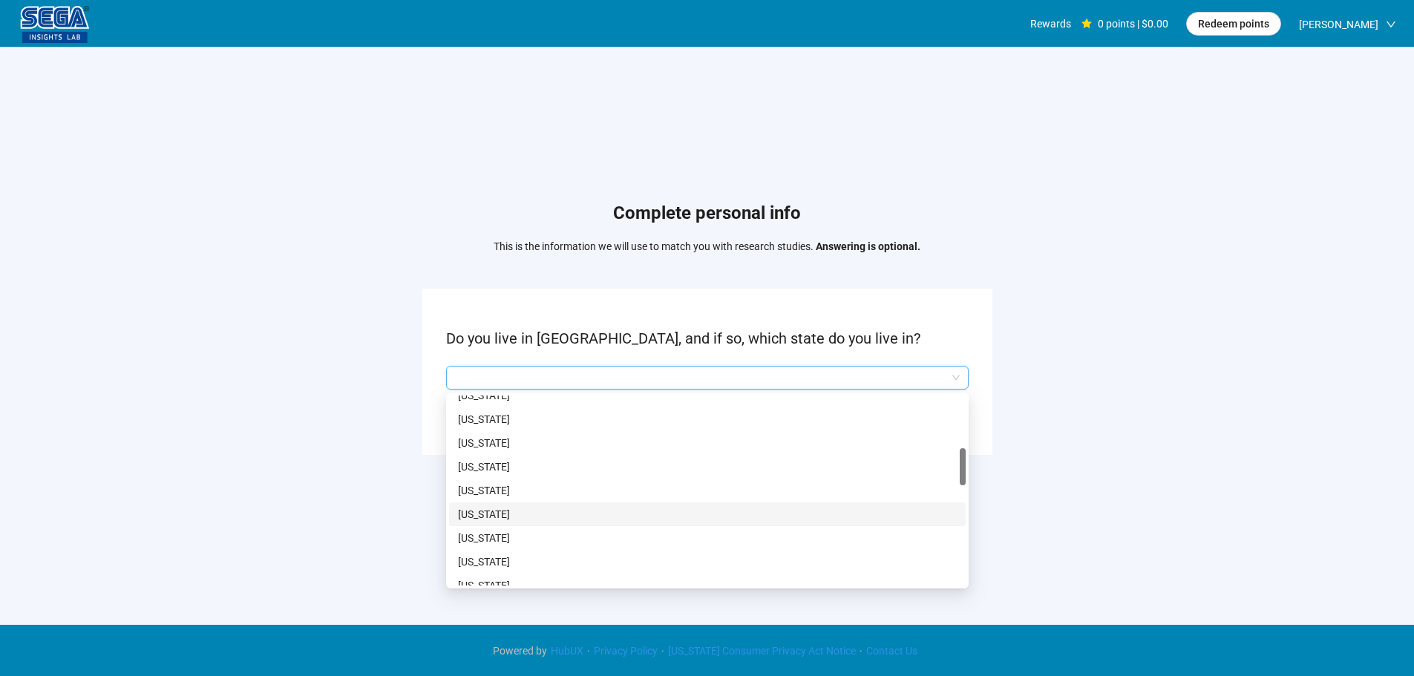
scroll to position [371, 0]
click at [512, 534] on p "[US_STATE]" at bounding box center [707, 535] width 499 height 16
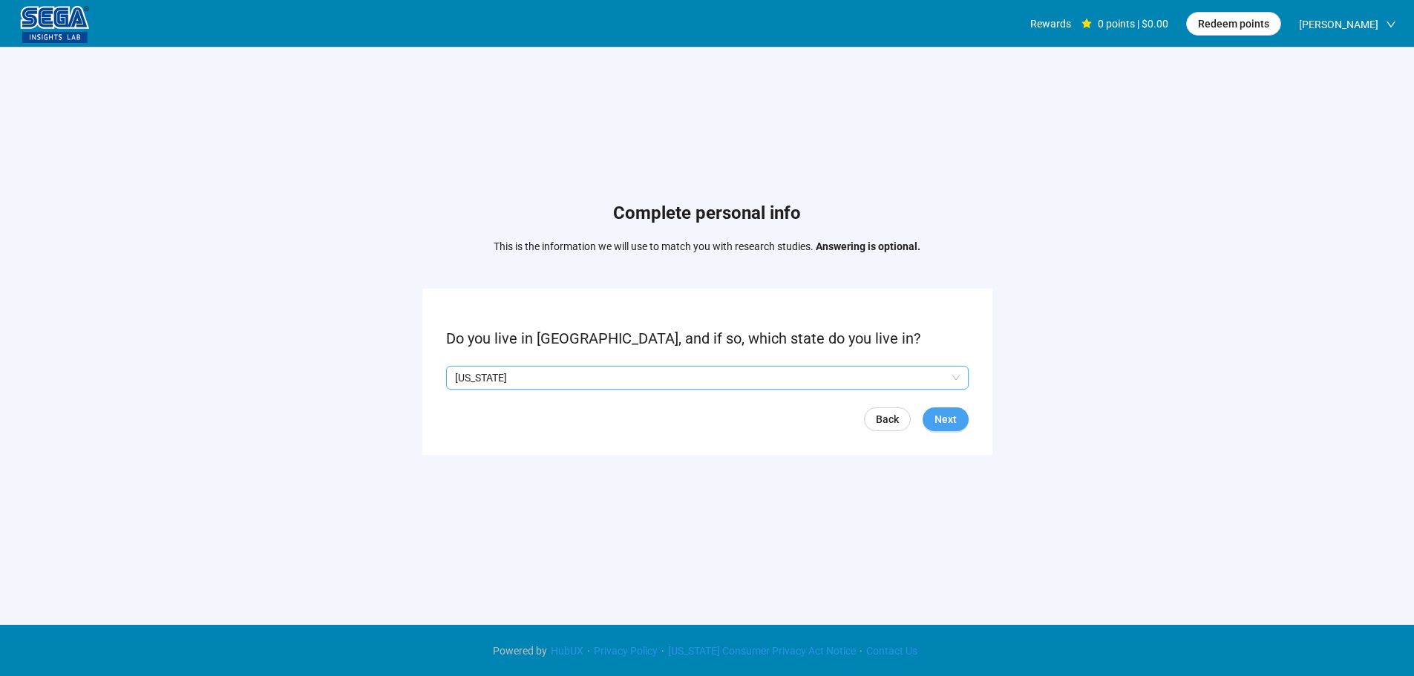
click at [950, 409] on button "Next" at bounding box center [946, 420] width 46 height 24
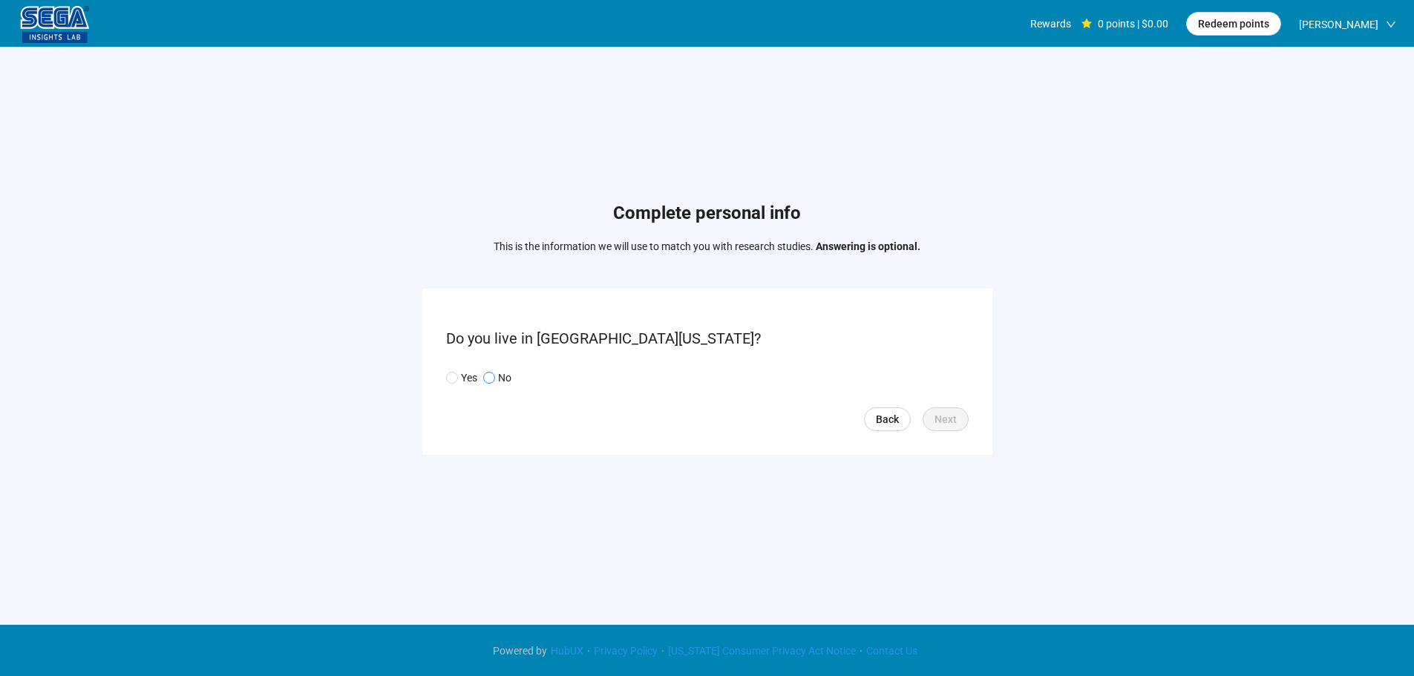
click at [501, 380] on p "No" at bounding box center [504, 378] width 13 height 16
click at [956, 423] on span "Next" at bounding box center [946, 419] width 22 height 16
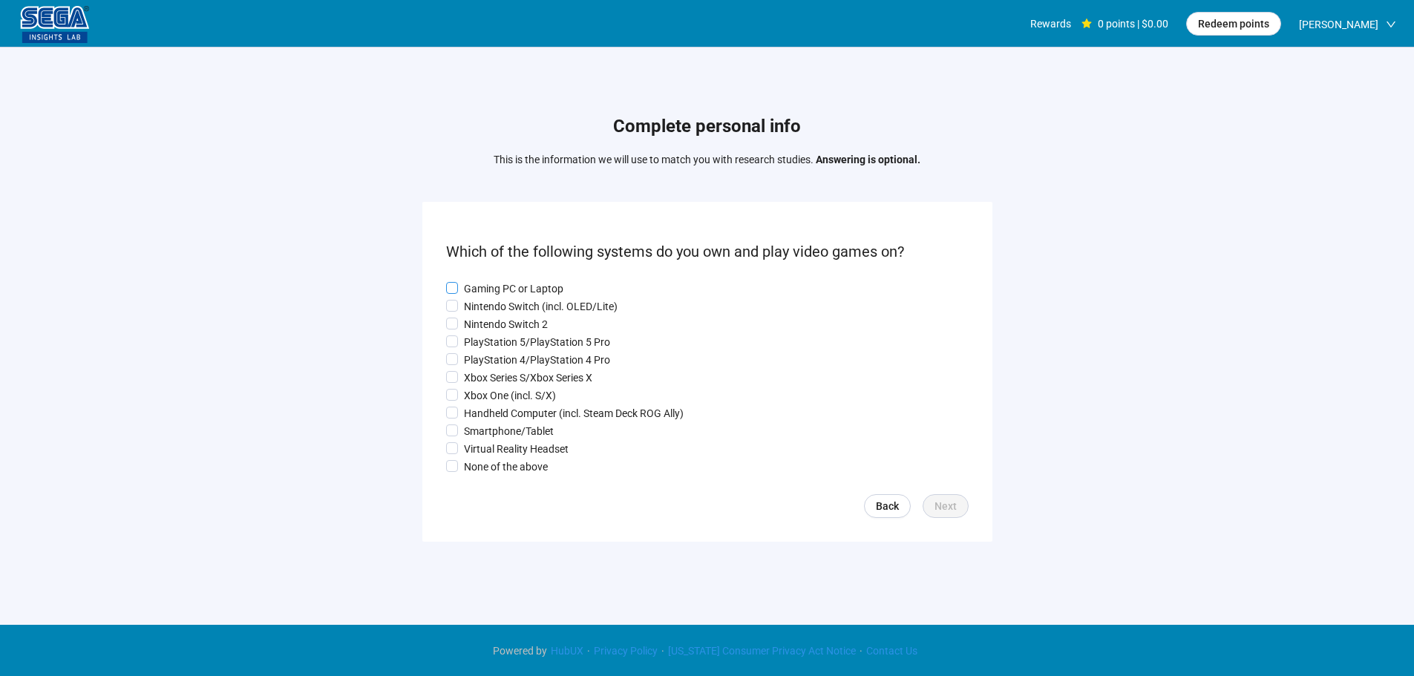
click at [486, 288] on p "Gaming PC or Laptop" at bounding box center [513, 289] width 99 height 16
drag, startPoint x: 488, startPoint y: 304, endPoint x: 492, endPoint y: 338, distance: 34.4
click at [488, 305] on p "Nintendo Switch (incl. OLED/Lite)" at bounding box center [541, 306] width 154 height 16
click at [492, 338] on p "PlayStation 5/PlayStation 5 Pro" at bounding box center [537, 342] width 146 height 16
click at [488, 367] on p "PlayStation 4/PlayStation 4 Pro" at bounding box center [537, 360] width 146 height 16
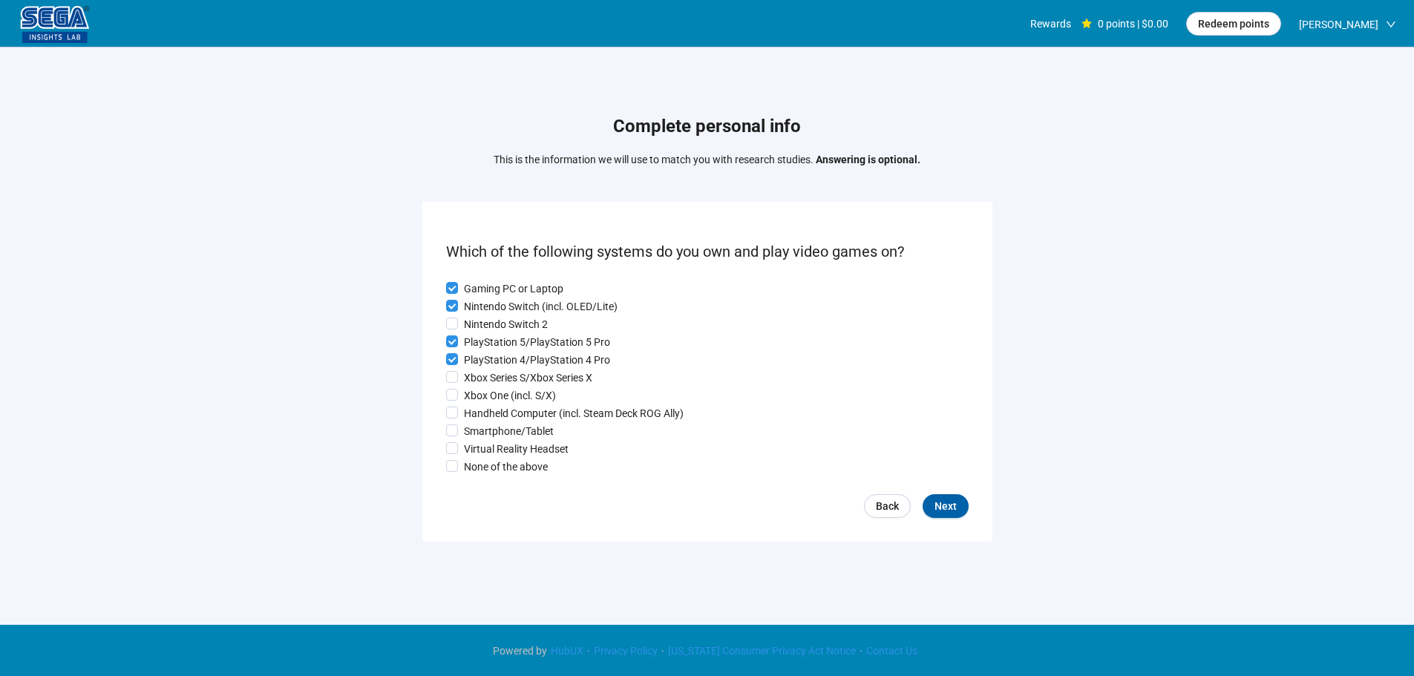
click at [491, 405] on div "Gaming PC or Laptop Nintendo Switch (incl. OLED/Lite) Nintendo Switch 2 PlaySta…" at bounding box center [707, 378] width 523 height 194
click at [490, 448] on p "Virtual Reality Headset" at bounding box center [516, 449] width 105 height 16
click at [493, 402] on p "Xbox One (incl. S/X)" at bounding box center [510, 395] width 92 height 16
click at [490, 386] on p "Xbox Series S/Xbox Series X" at bounding box center [528, 378] width 128 height 16
click at [932, 510] on button "Next" at bounding box center [946, 506] width 46 height 24
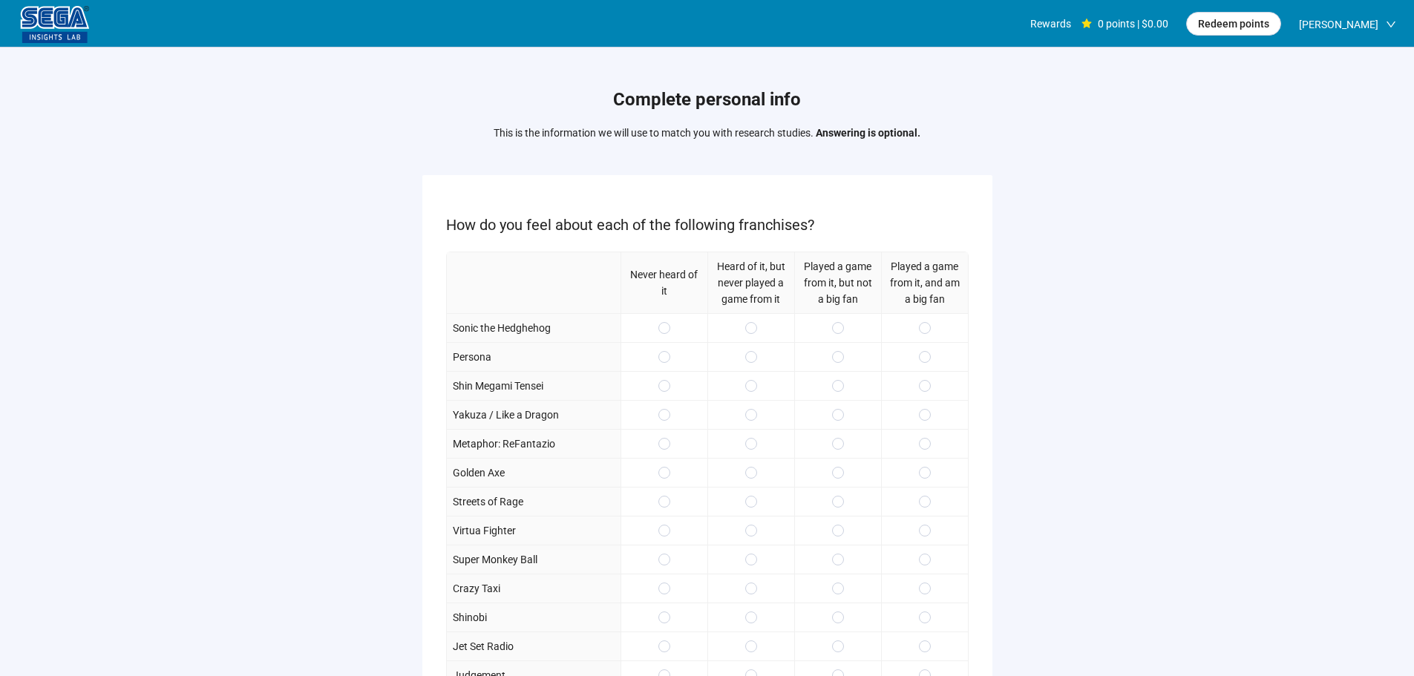
click at [851, 325] on div at bounding box center [837, 327] width 87 height 29
click at [842, 326] on span at bounding box center [838, 328] width 12 height 12
click at [920, 386] on span at bounding box center [925, 386] width 12 height 12
click at [929, 417] on span at bounding box center [925, 415] width 12 height 12
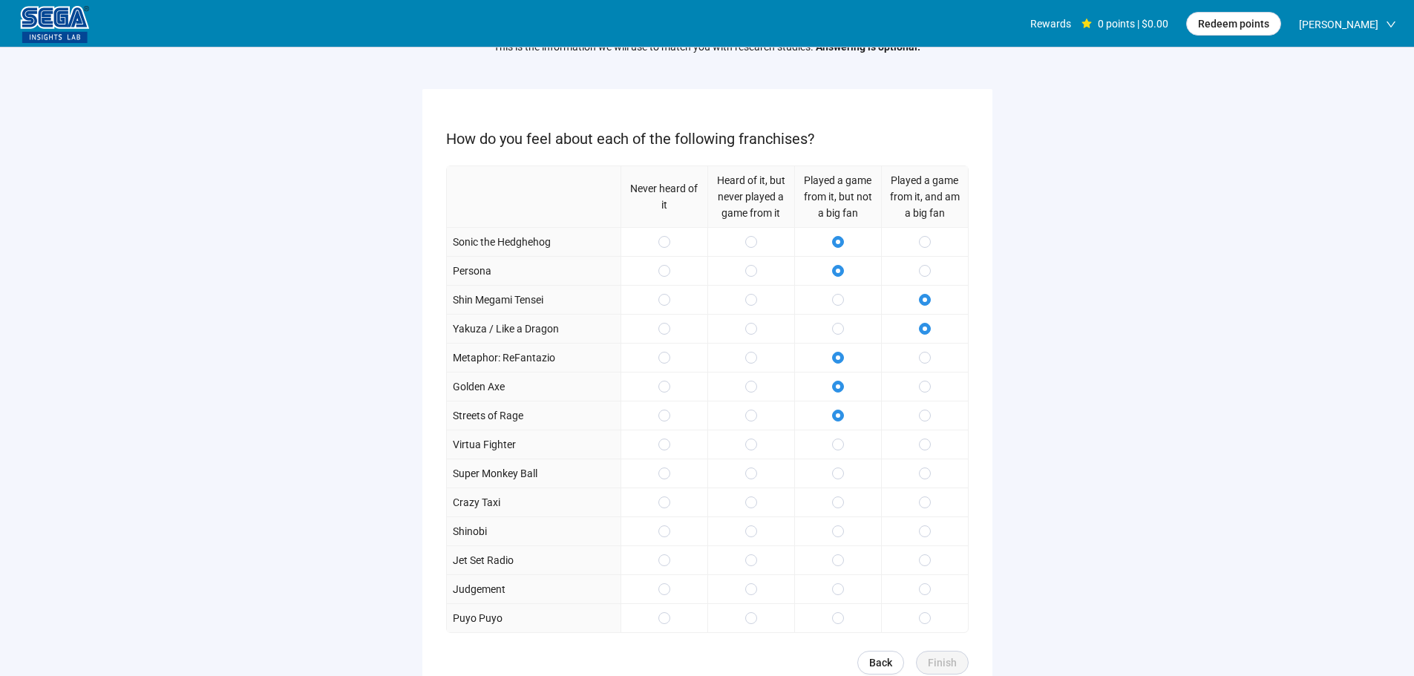
scroll to position [148, 0]
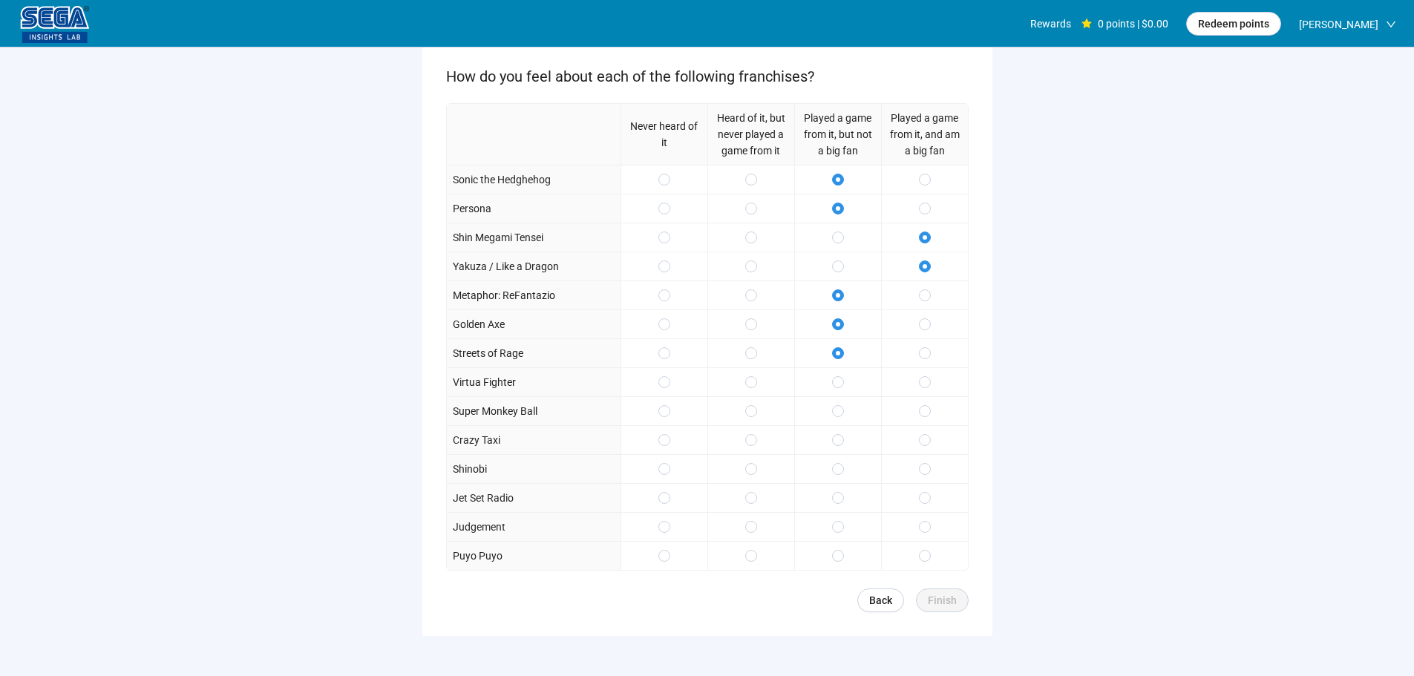
drag, startPoint x: 926, startPoint y: 373, endPoint x: 918, endPoint y: 395, distance: 22.8
click at [924, 375] on div at bounding box center [924, 381] width 87 height 29
click at [921, 406] on span at bounding box center [925, 411] width 12 height 12
click at [920, 437] on span at bounding box center [925, 440] width 12 height 12
click at [917, 386] on div at bounding box center [924, 381] width 87 height 29
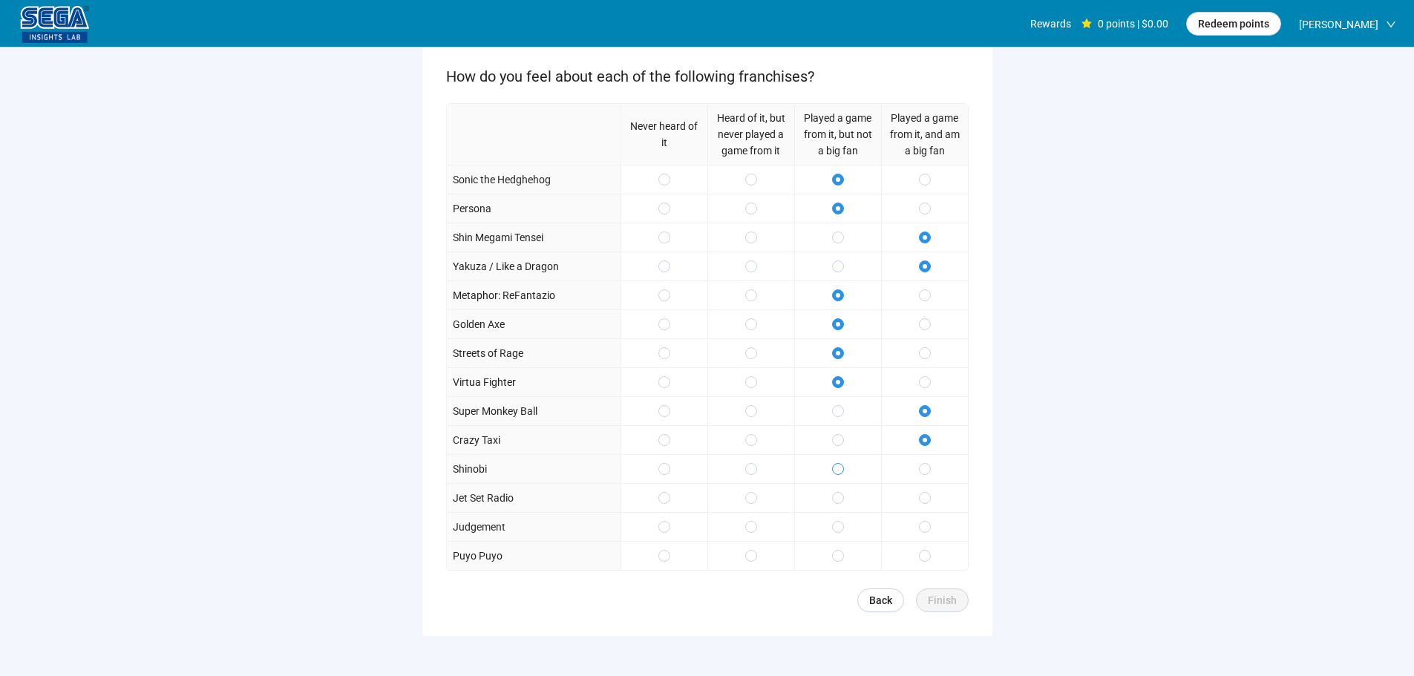
click at [839, 463] on span at bounding box center [838, 469] width 12 height 12
click at [838, 495] on label at bounding box center [838, 498] width 12 height 16
drag, startPoint x: 837, startPoint y: 520, endPoint x: 928, endPoint y: 584, distance: 111.2
click at [837, 520] on label at bounding box center [838, 527] width 12 height 16
click at [931, 503] on div at bounding box center [924, 497] width 87 height 29
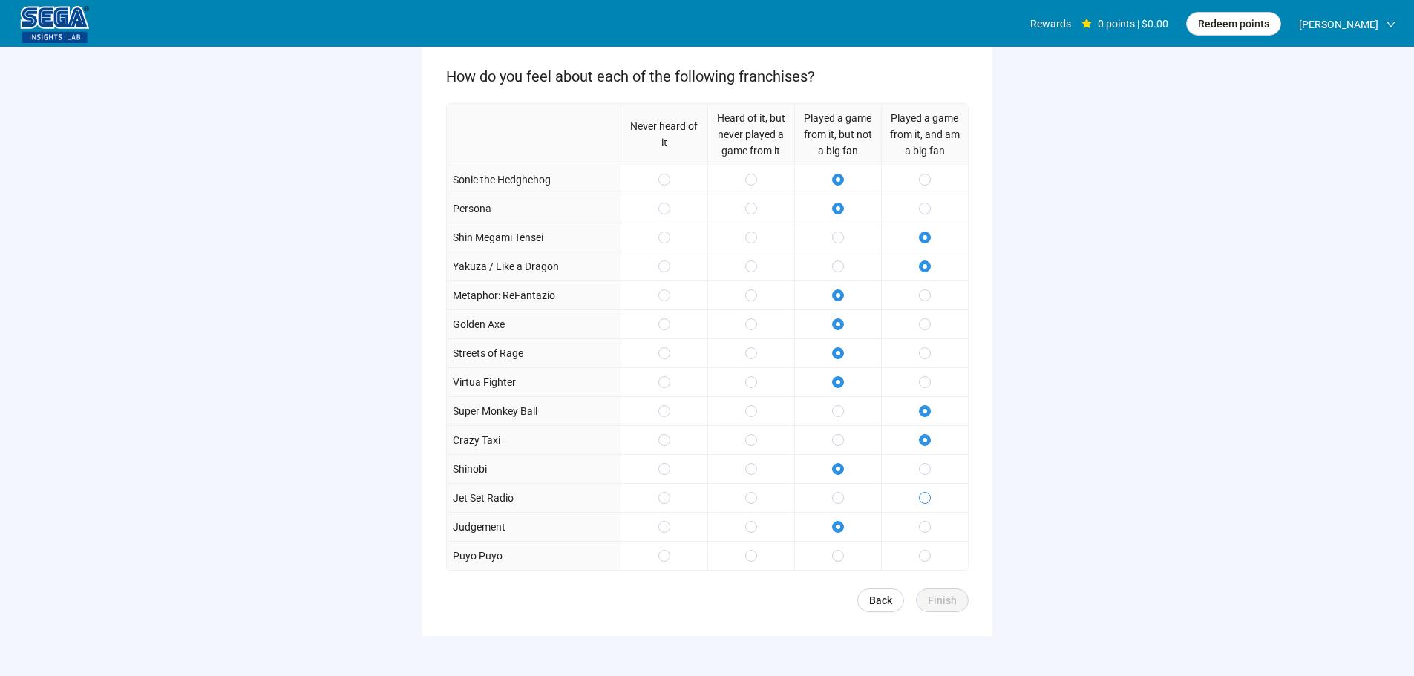
click at [929, 495] on div at bounding box center [924, 497] width 87 height 29
click at [920, 555] on span at bounding box center [925, 556] width 12 height 12
click at [944, 601] on span "Finish" at bounding box center [942, 600] width 29 height 16
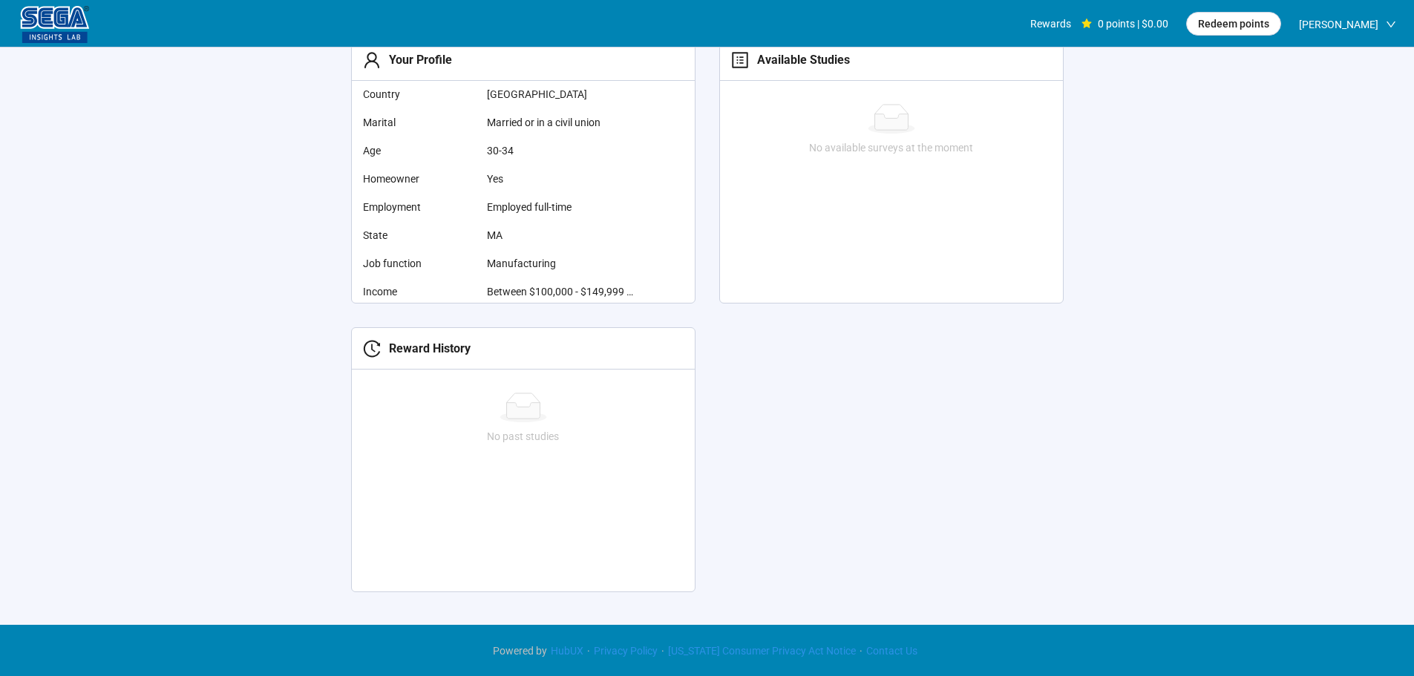
scroll to position [390, 0]
